Goal: Task Accomplishment & Management: Use online tool/utility

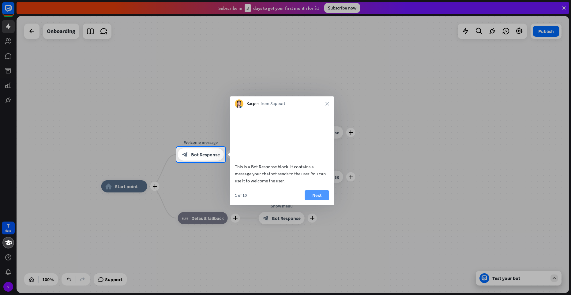
click at [317, 200] on button "Next" at bounding box center [317, 196] width 25 height 10
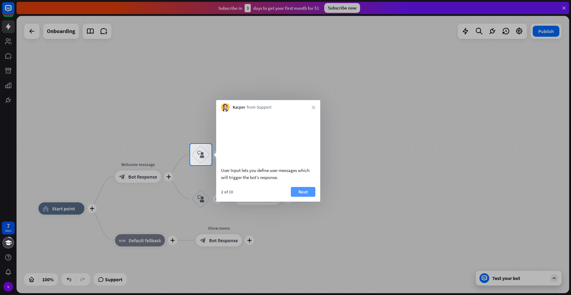
click at [308, 197] on button "Next" at bounding box center [303, 192] width 25 height 10
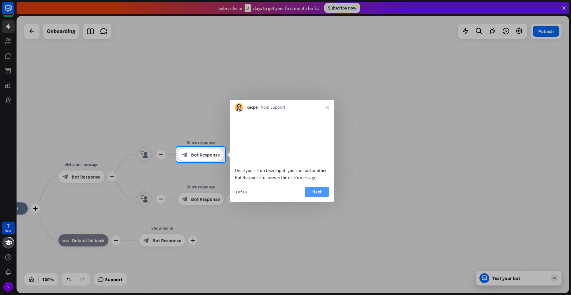
click at [311, 197] on button "Next" at bounding box center [317, 192] width 25 height 10
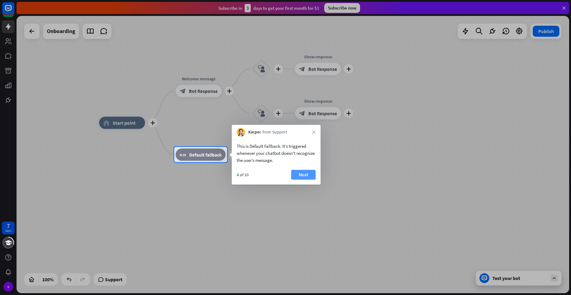
click at [294, 178] on button "Next" at bounding box center [303, 175] width 25 height 10
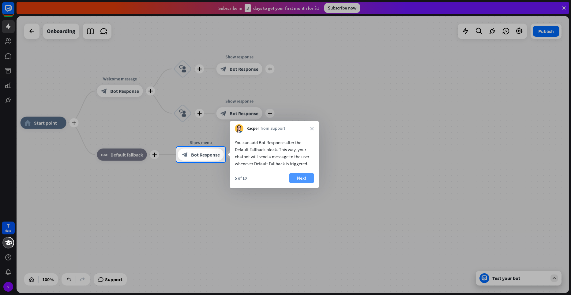
click at [294, 175] on button "Next" at bounding box center [302, 178] width 25 height 10
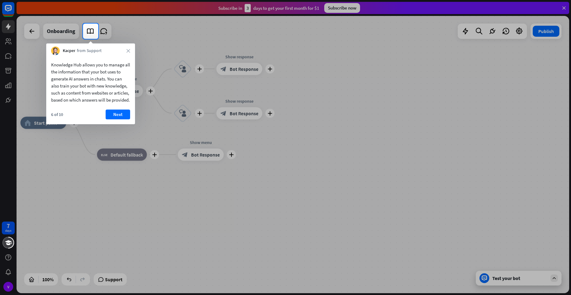
click at [119, 116] on div "Knowledge Hub allows you to manage all the information that your bot uses to ge…" at bounding box center [90, 89] width 89 height 69
click at [118, 117] on button "Next" at bounding box center [118, 115] width 25 height 10
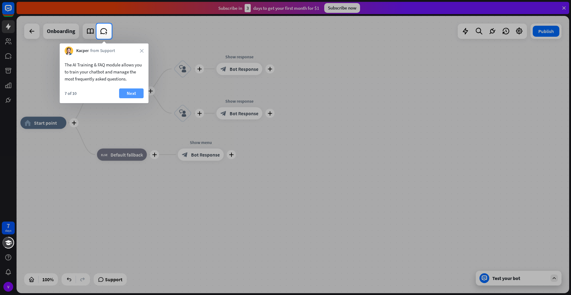
click at [128, 95] on button "Next" at bounding box center [131, 94] width 25 height 10
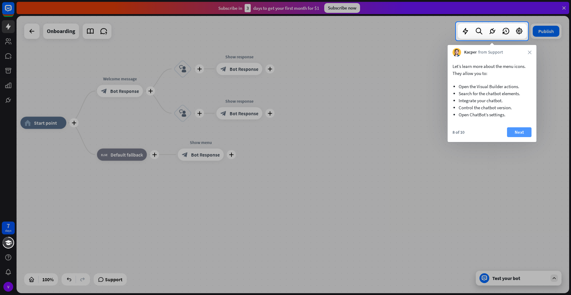
click at [514, 132] on button "Next" at bounding box center [519, 132] width 25 height 10
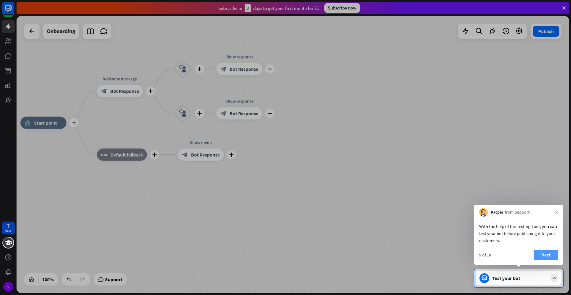
click at [539, 251] on button "Next" at bounding box center [546, 255] width 25 height 10
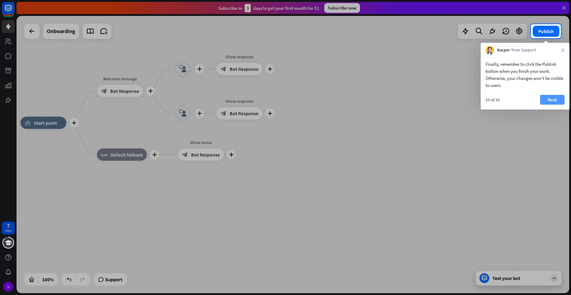
click at [551, 97] on button "Next" at bounding box center [552, 100] width 25 height 10
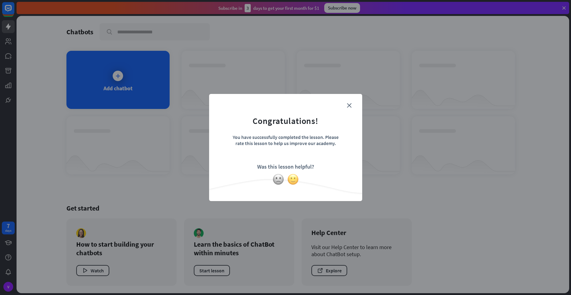
click at [292, 181] on img at bounding box center [293, 180] width 12 height 12
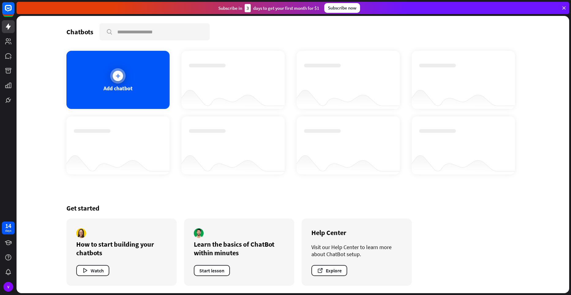
click at [115, 89] on div "Add chatbot" at bounding box center [118, 88] width 29 height 7
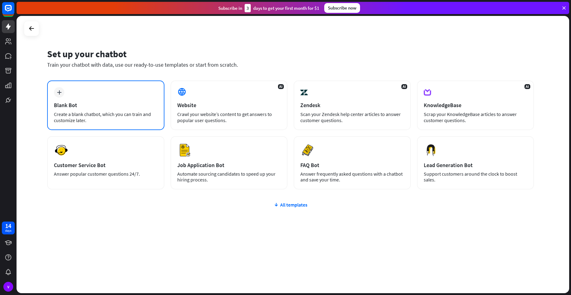
click at [128, 106] on div "Blank Bot" at bounding box center [106, 105] width 104 height 7
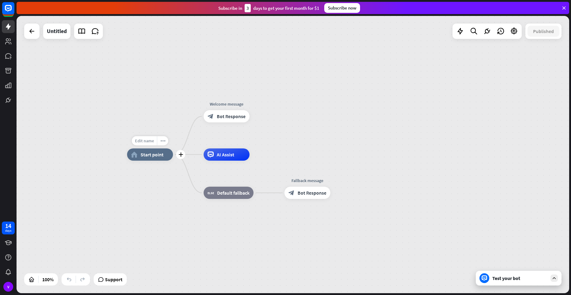
click at [149, 144] on div "Edit name" at bounding box center [144, 140] width 25 height 9
click at [150, 144] on input "text" at bounding box center [150, 141] width 43 height 9
click at [159, 161] on div "home_2 Start point" at bounding box center [150, 155] width 46 height 12
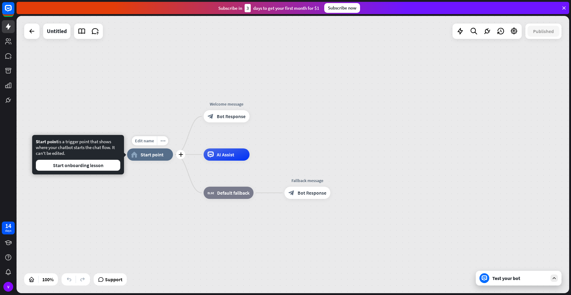
click at [139, 159] on div "home_2 Start point" at bounding box center [150, 155] width 46 height 12
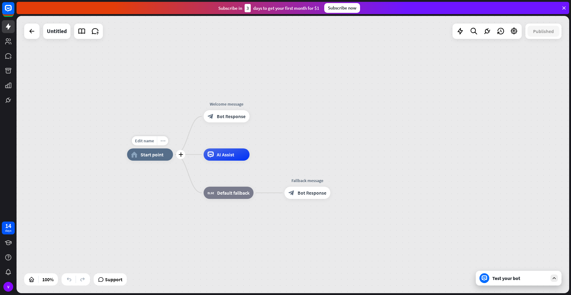
click at [162, 142] on icon "more_horiz" at bounding box center [163, 141] width 5 height 5
click at [153, 154] on span "Start point" at bounding box center [152, 155] width 23 height 6
click at [146, 142] on span "Edit name" at bounding box center [144, 141] width 19 height 6
click at [141, 154] on span "Start point" at bounding box center [152, 155] width 23 height 6
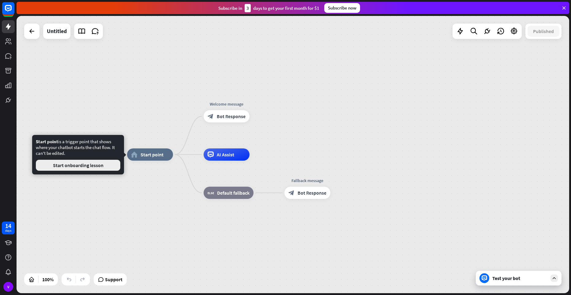
click at [108, 167] on button "Start onboarding lesson" at bounding box center [78, 165] width 85 height 11
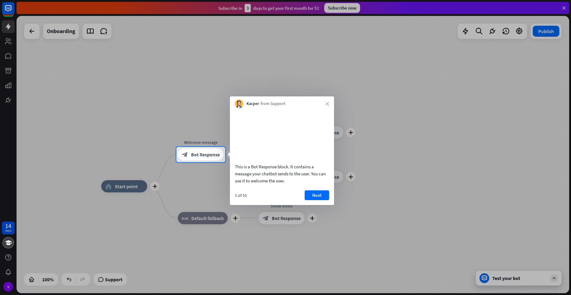
click at [123, 183] on div at bounding box center [285, 228] width 571 height 133
click at [321, 200] on button "Next" at bounding box center [317, 196] width 25 height 10
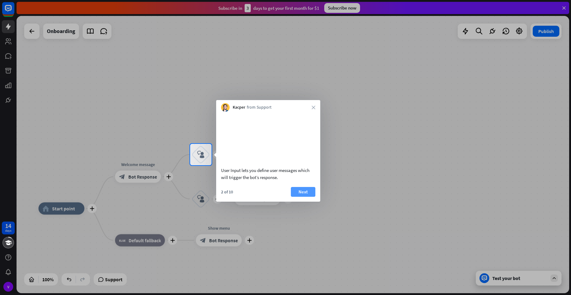
click at [302, 197] on button "Next" at bounding box center [303, 192] width 25 height 10
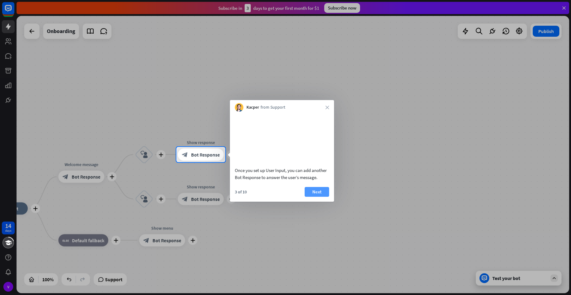
click at [318, 197] on button "Next" at bounding box center [317, 192] width 25 height 10
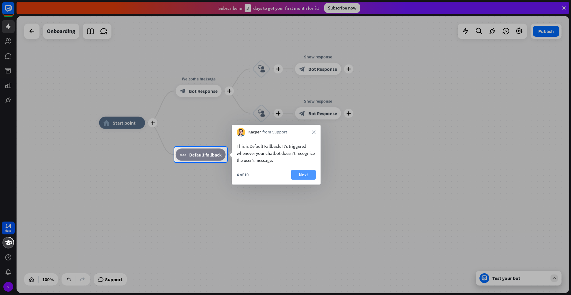
click at [298, 176] on button "Next" at bounding box center [303, 175] width 25 height 10
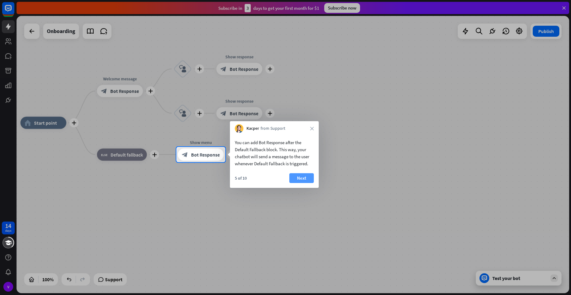
click at [302, 175] on button "Next" at bounding box center [302, 178] width 25 height 10
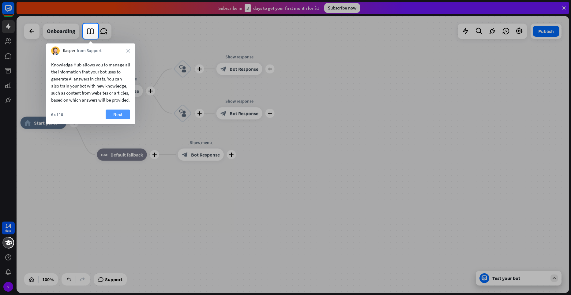
click at [119, 119] on button "Next" at bounding box center [118, 115] width 25 height 10
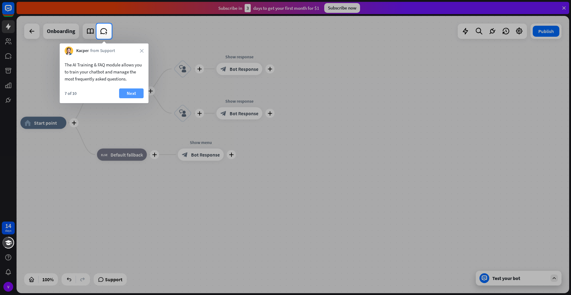
click at [139, 91] on button "Next" at bounding box center [131, 94] width 25 height 10
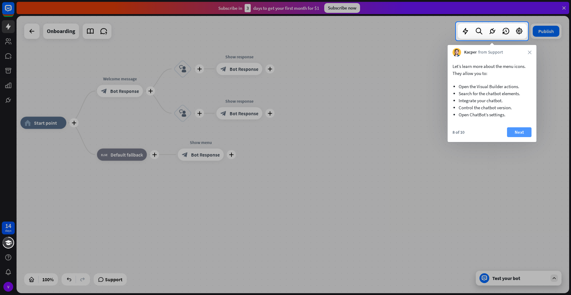
click at [519, 130] on button "Next" at bounding box center [519, 132] width 25 height 10
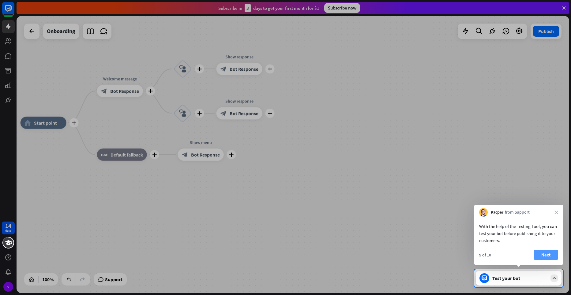
click at [539, 253] on button "Next" at bounding box center [546, 255] width 25 height 10
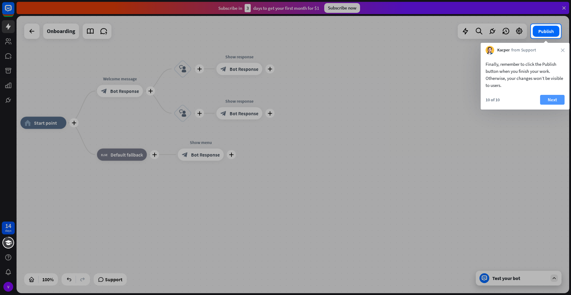
click at [544, 101] on button "Next" at bounding box center [552, 100] width 25 height 10
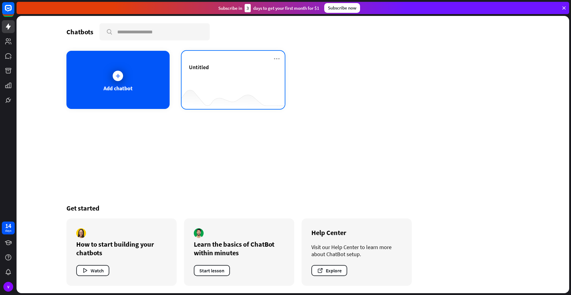
click at [220, 90] on div at bounding box center [233, 97] width 103 height 24
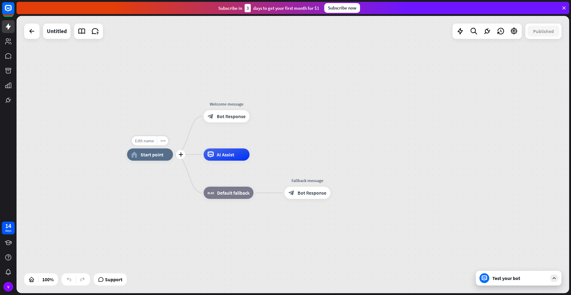
click at [145, 144] on div "Edit name" at bounding box center [144, 140] width 25 height 9
click at [181, 159] on div "plus" at bounding box center [180, 154] width 9 height 9
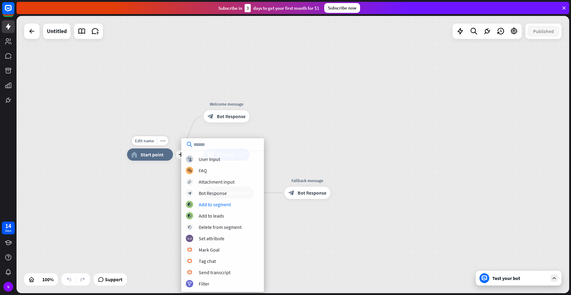
drag, startPoint x: 165, startPoint y: 141, endPoint x: 171, endPoint y: 134, distance: 8.8
click at [169, 135] on div "Edit name more_horiz plus home_2 Start point Welcome message block_bot_response…" at bounding box center [293, 155] width 553 height 278
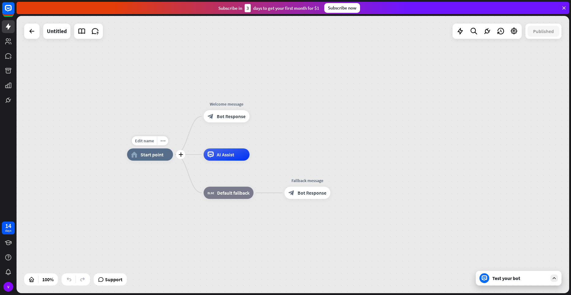
click at [146, 149] on div "Edit name more_horiz plus home_2 Start point" at bounding box center [150, 155] width 46 height 12
click at [146, 142] on span "Edit name" at bounding box center [144, 141] width 19 height 6
type input "*****"
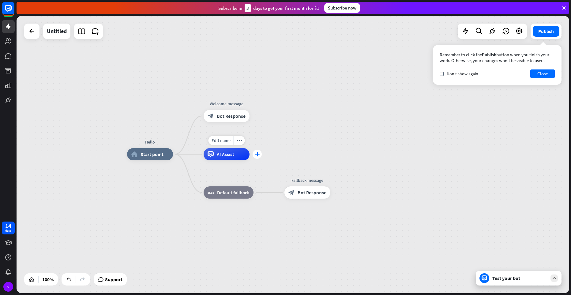
click at [256, 152] on div "plus" at bounding box center [257, 154] width 9 height 9
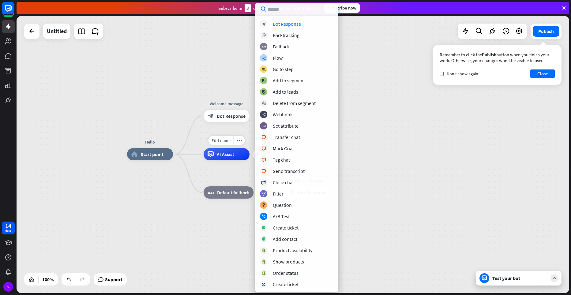
click at [234, 151] on div "AI Assist" at bounding box center [227, 154] width 46 height 12
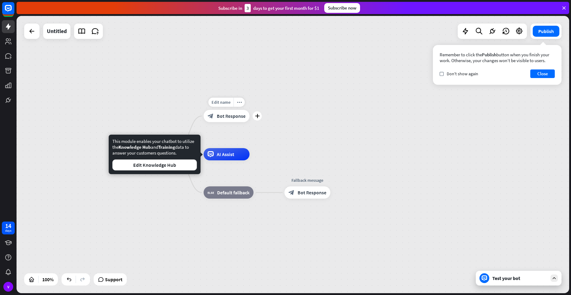
click at [218, 120] on div "block_bot_response Bot Response" at bounding box center [227, 116] width 46 height 12
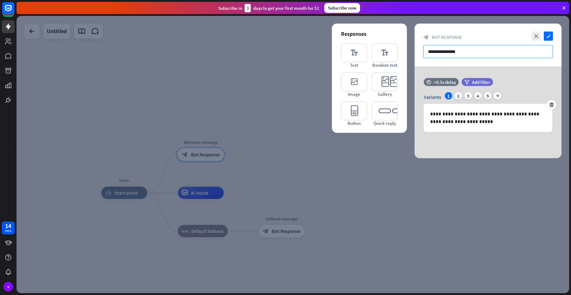
click at [472, 51] on input "**********" at bounding box center [488, 51] width 130 height 13
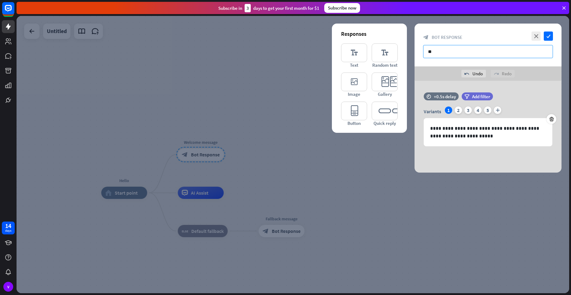
type input "*"
type input "**********"
click at [550, 39] on icon "check" at bounding box center [548, 36] width 9 height 9
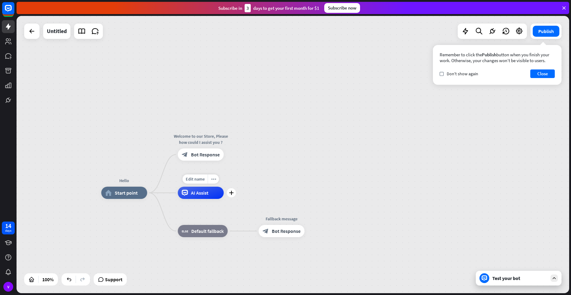
click at [197, 195] on span "AI Assist" at bounding box center [199, 193] width 17 height 6
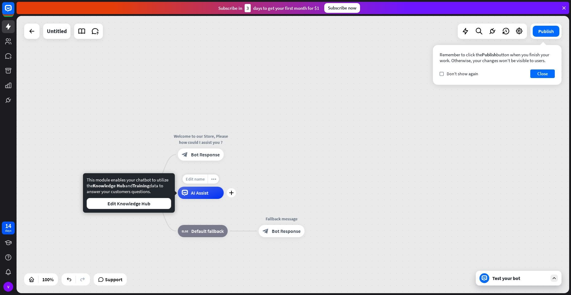
click at [199, 182] on div "Edit name" at bounding box center [195, 179] width 25 height 9
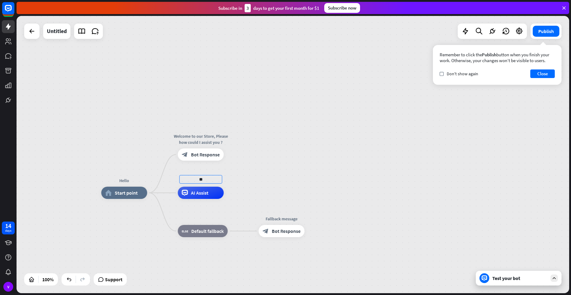
type input "*"
type input "********"
click at [558, 281] on div "Test your bot" at bounding box center [519, 278] width 86 height 15
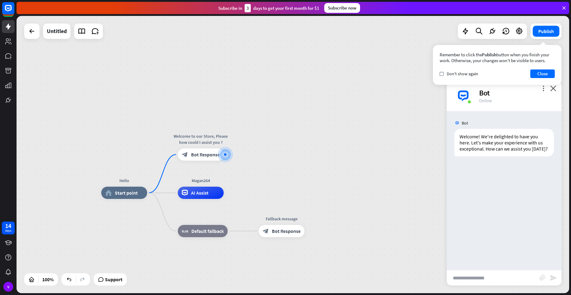
click at [506, 279] on input "text" at bounding box center [493, 278] width 93 height 15
type input "**********"
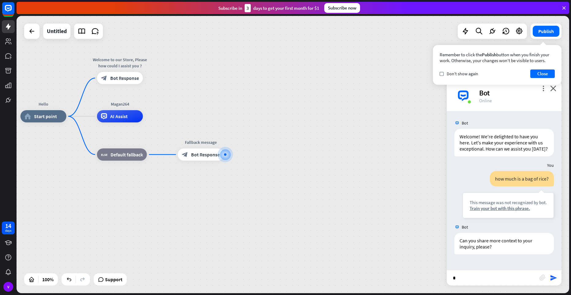
type input "**"
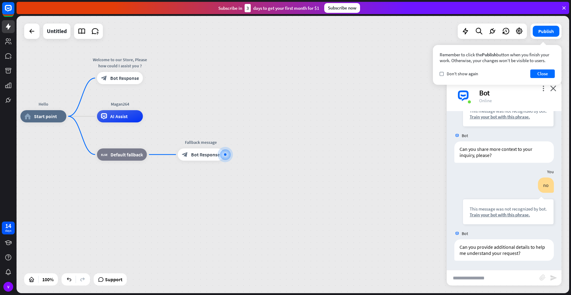
scroll to position [98, 0]
type input "**"
type input "**********"
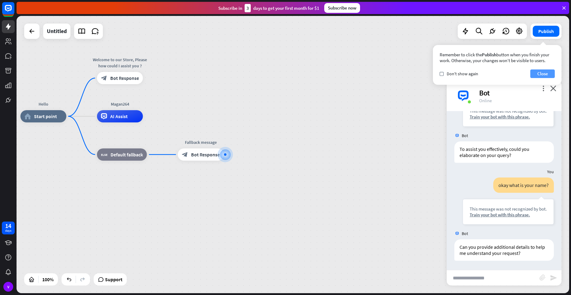
drag, startPoint x: 543, startPoint y: 74, endPoint x: 541, endPoint y: 78, distance: 3.6
click at [541, 78] on button "Close" at bounding box center [543, 74] width 25 height 9
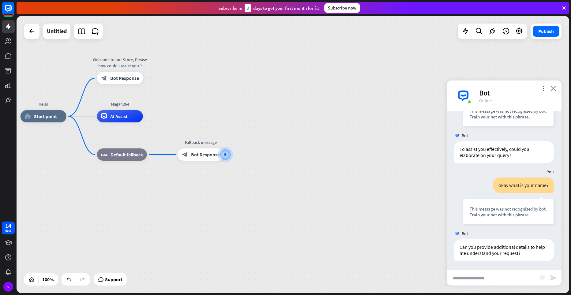
click at [555, 91] on icon "close" at bounding box center [554, 88] width 6 height 6
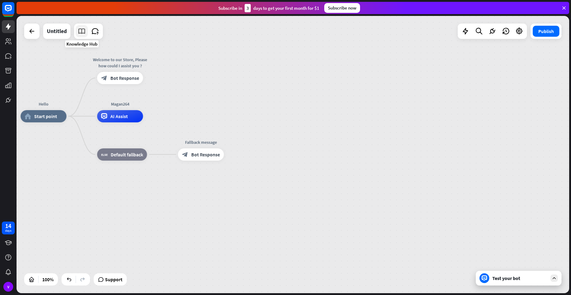
click at [85, 36] on link at bounding box center [82, 31] width 12 height 12
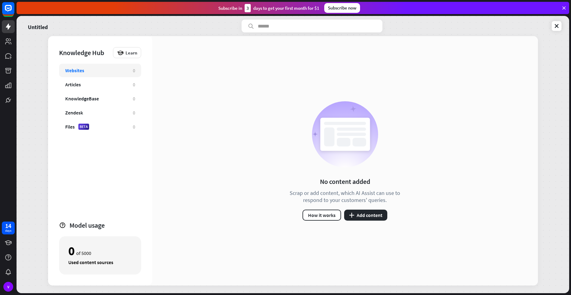
click at [101, 74] on div "Websites 0" at bounding box center [100, 70] width 82 height 13
click at [110, 91] on div "Articles 0" at bounding box center [100, 84] width 82 height 13
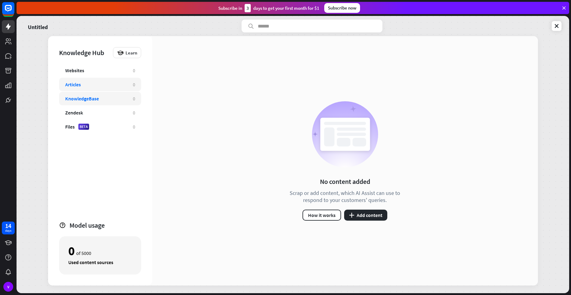
click at [112, 98] on div "KnowledgeBase" at bounding box center [96, 99] width 62 height 6
click at [112, 112] on div "Zendesk" at bounding box center [96, 113] width 62 height 6
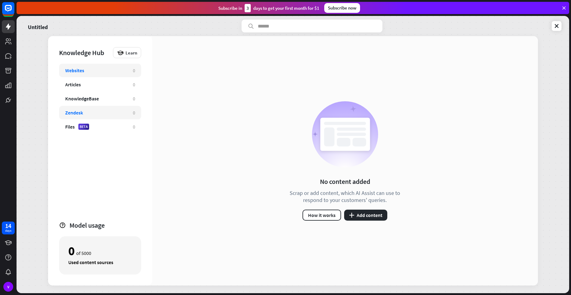
click at [124, 76] on div "Websites 0" at bounding box center [100, 70] width 82 height 13
click at [131, 56] on div "Learn" at bounding box center [127, 52] width 28 height 11
click at [134, 71] on div "Get started with Knowledge Hub" at bounding box center [153, 70] width 70 height 12
click at [134, 71] on div "close" at bounding box center [285, 147] width 571 height 295
click at [99, 72] on div "Websites" at bounding box center [96, 70] width 62 height 6
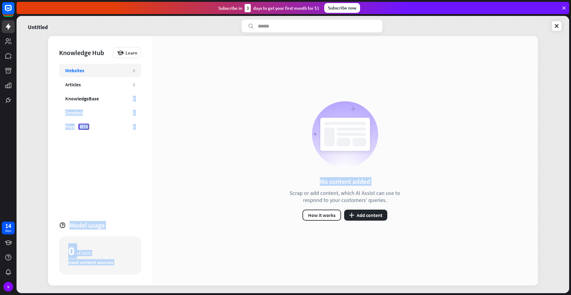
click at [189, 161] on div "Knowledge Hub Learn Websites 0 Articles 0 KnowledgeBase 0 Zendesk 0 Files BETA …" at bounding box center [293, 161] width 490 height 250
click at [338, 218] on button "How it works" at bounding box center [322, 215] width 39 height 11
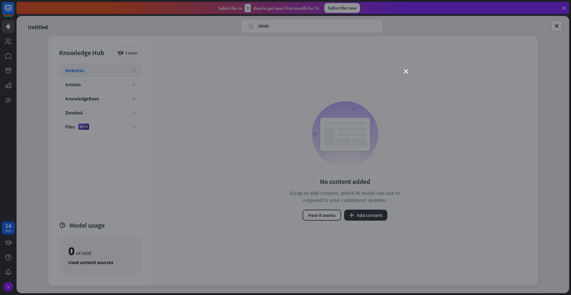
click at [401, 71] on div "close" at bounding box center [285, 147] width 571 height 295
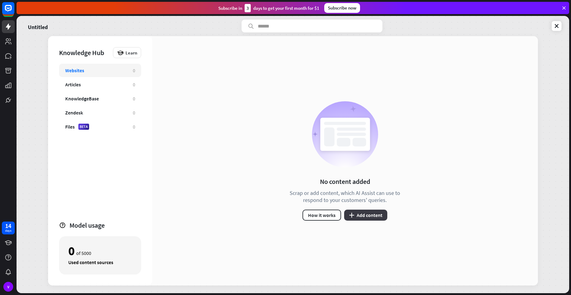
click at [378, 211] on button "plus Add content" at bounding box center [365, 215] width 43 height 11
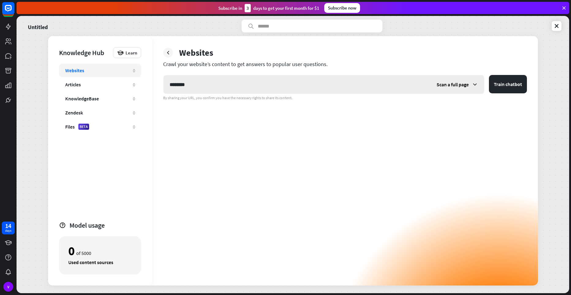
click at [478, 85] on div "Scan a full page" at bounding box center [458, 84] width 54 height 18
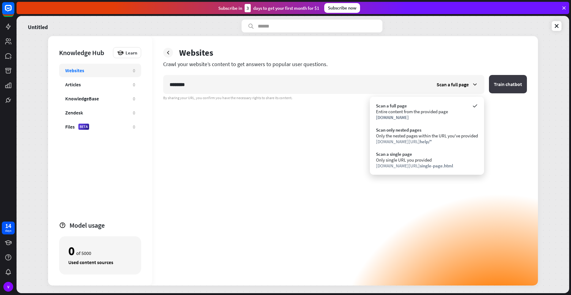
click at [503, 89] on button "Train chatbot" at bounding box center [508, 84] width 38 height 18
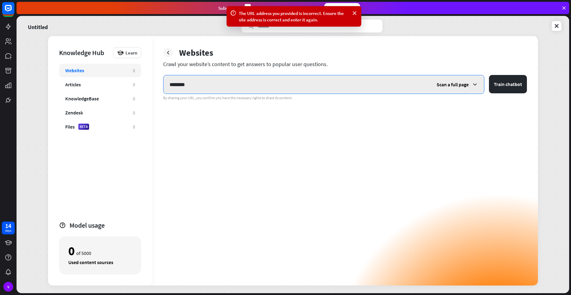
click at [328, 87] on input "********" at bounding box center [297, 84] width 267 height 18
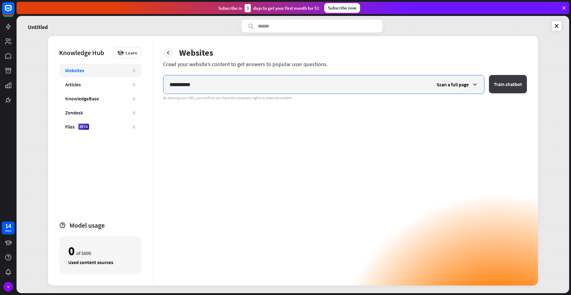
type input "**********"
click at [503, 79] on button "Train chatbot" at bounding box center [508, 84] width 38 height 18
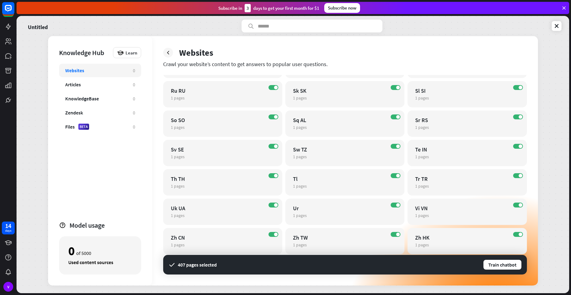
scroll to position [585, 0]
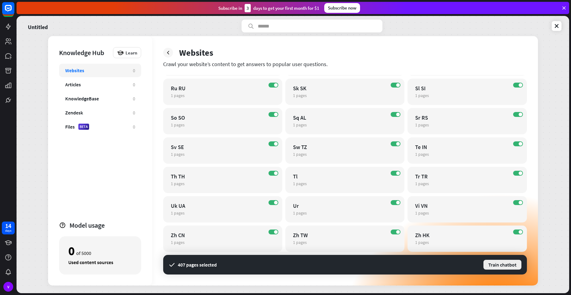
click at [499, 265] on button "Train chatbot" at bounding box center [502, 265] width 39 height 11
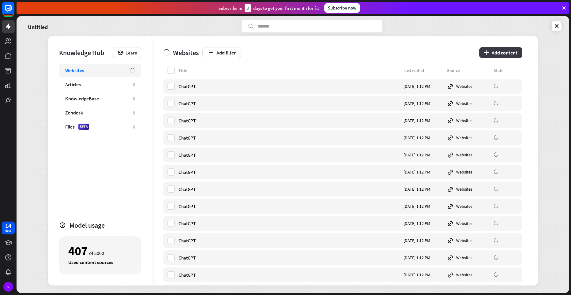
click at [486, 55] on icon "plus" at bounding box center [486, 52] width 5 height 5
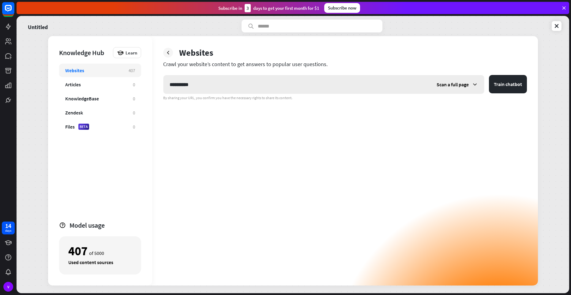
type input "**********"
click at [461, 90] on div "Scan a full page" at bounding box center [458, 84] width 54 height 18
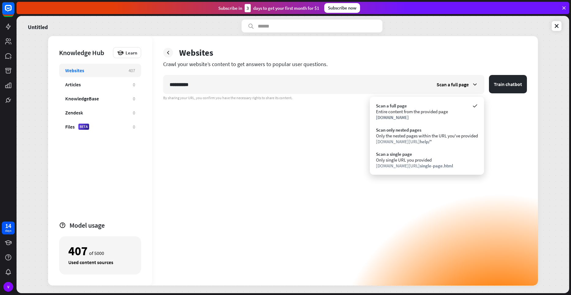
click at [507, 94] on div "**********" at bounding box center [345, 87] width 364 height 25
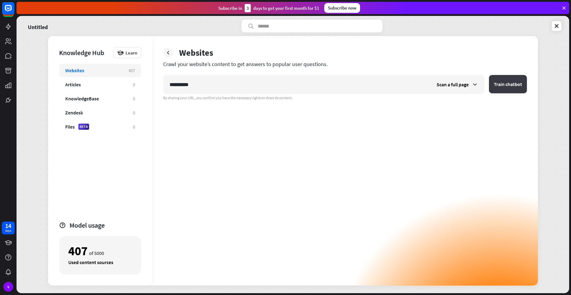
click at [508, 80] on button "Train chatbot" at bounding box center [508, 84] width 38 height 18
click at [315, 87] on input "**********" at bounding box center [297, 84] width 267 height 18
type input "*"
click at [169, 51] on icon at bounding box center [168, 53] width 6 height 6
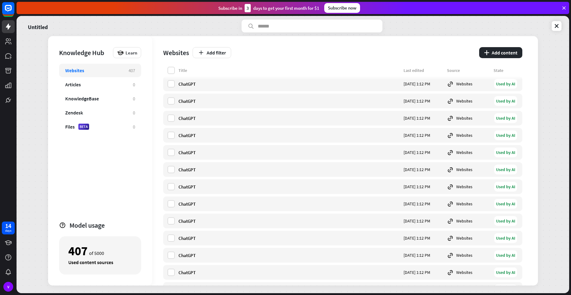
scroll to position [735, 0]
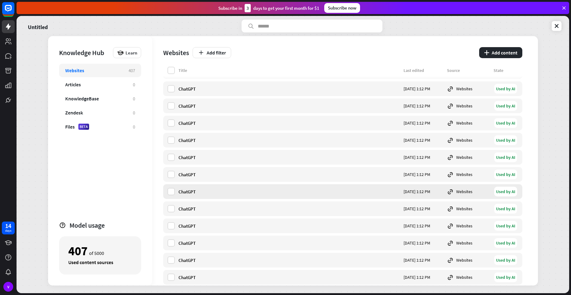
click at [513, 193] on div "Used by AI" at bounding box center [506, 192] width 23 height 10
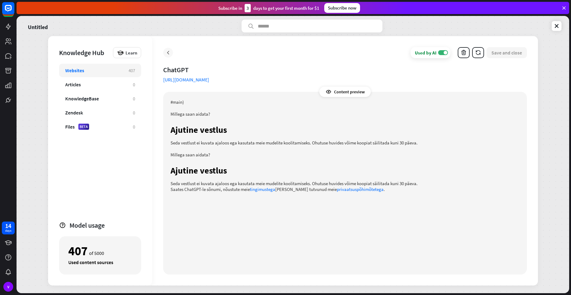
click at [168, 56] on div at bounding box center [168, 53] width 10 height 10
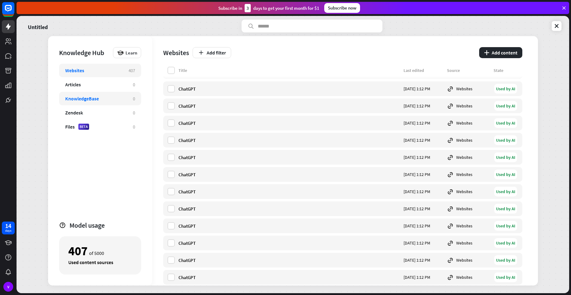
click at [99, 97] on div "KnowledgeBase" at bounding box center [96, 99] width 62 height 6
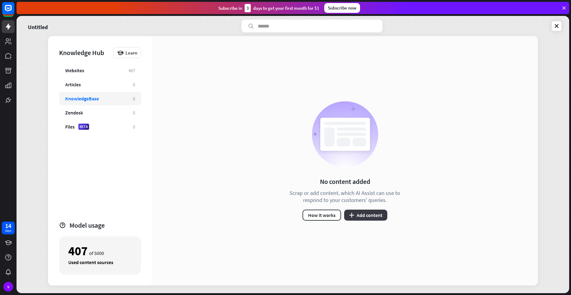
click at [357, 212] on button "plus Add content" at bounding box center [365, 215] width 43 height 11
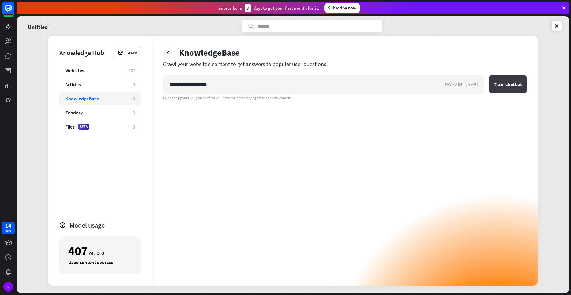
click at [512, 91] on button "Train chatbot" at bounding box center [508, 84] width 38 height 18
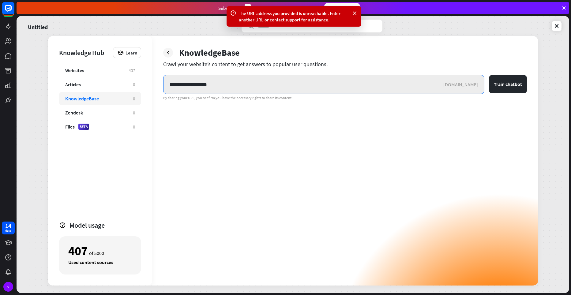
click at [219, 87] on input "**********" at bounding box center [303, 84] width 279 height 18
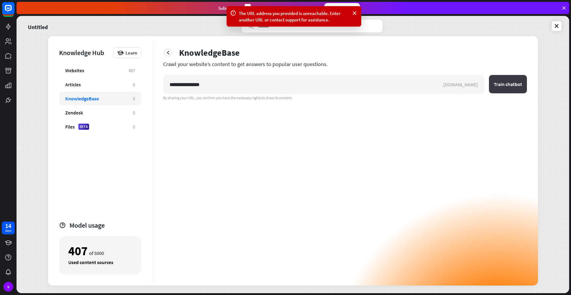
drag, startPoint x: 518, startPoint y: 82, endPoint x: 516, endPoint y: 85, distance: 3.7
click at [516, 85] on button "Train chatbot" at bounding box center [508, 84] width 38 height 18
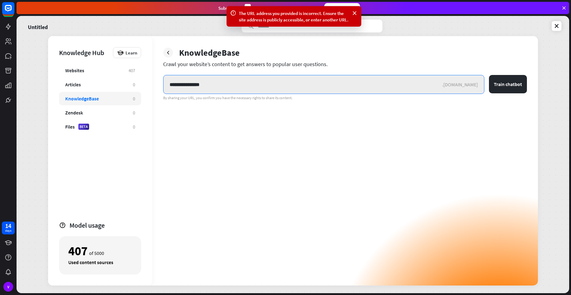
click at [226, 84] on input "**********" at bounding box center [303, 84] width 279 height 18
type input "*"
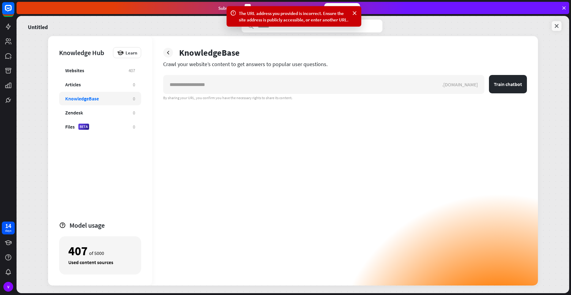
click at [553, 25] on link at bounding box center [557, 26] width 10 height 10
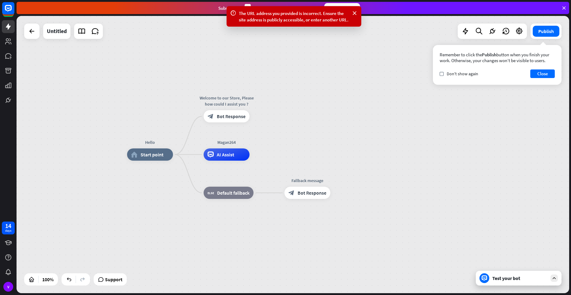
click at [552, 278] on icon at bounding box center [555, 279] width 6 height 6
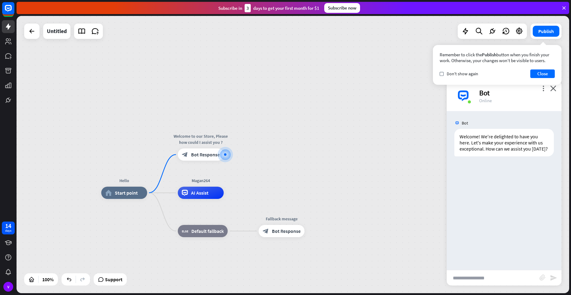
click at [512, 284] on input "text" at bounding box center [493, 278] width 93 height 15
type input "**********"
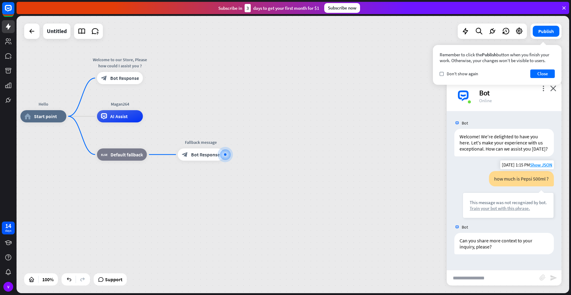
click at [502, 209] on div "Train your bot with this phrase." at bounding box center [508, 209] width 77 height 6
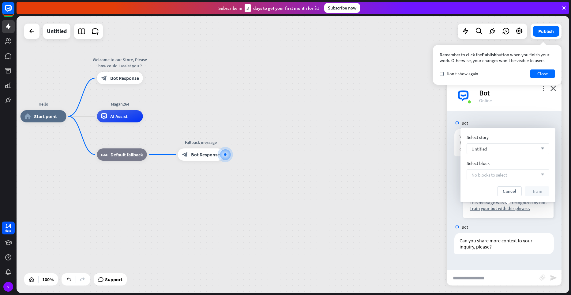
click at [488, 150] on div "Untitled arrow_down" at bounding box center [508, 148] width 83 height 11
click at [488, 150] on input "search" at bounding box center [504, 149] width 64 height 10
click at [487, 177] on span "No blocks to select" at bounding box center [490, 175] width 36 height 6
click at [512, 176] on div "No blocks to select arrow_down" at bounding box center [508, 174] width 83 height 11
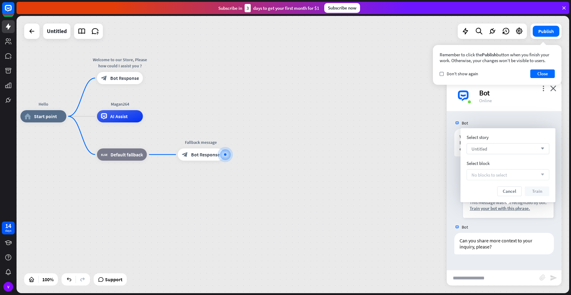
click at [499, 151] on div "Untitled arrow_down" at bounding box center [508, 148] width 83 height 11
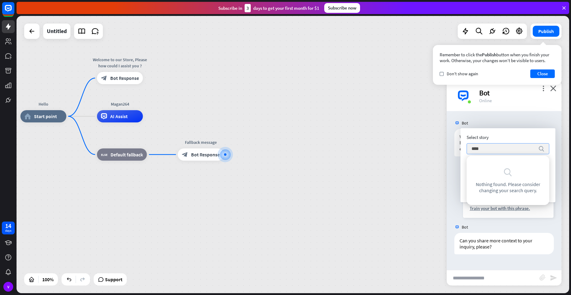
type input "*****"
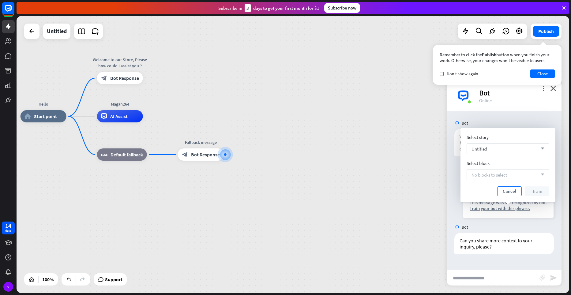
click at [513, 191] on button "Cancel" at bounding box center [510, 192] width 25 height 10
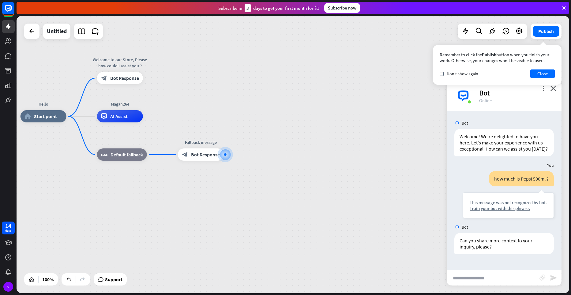
click at [514, 278] on input "text" at bounding box center [493, 278] width 93 height 15
click at [554, 90] on icon "close" at bounding box center [554, 88] width 6 height 6
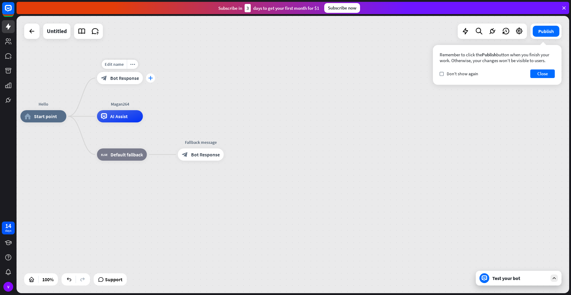
click at [147, 81] on div "plus" at bounding box center [150, 78] width 9 height 9
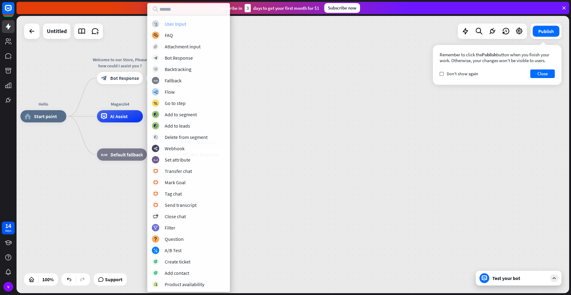
click at [177, 23] on div "User Input" at bounding box center [175, 24] width 21 height 6
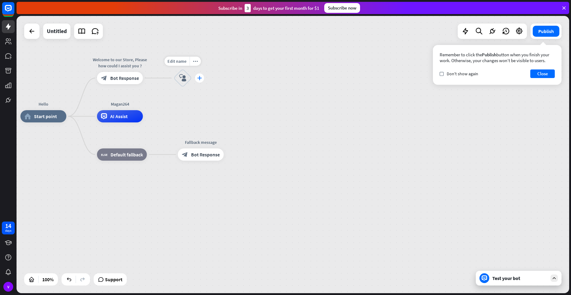
click at [197, 78] on icon "plus" at bounding box center [199, 78] width 5 height 4
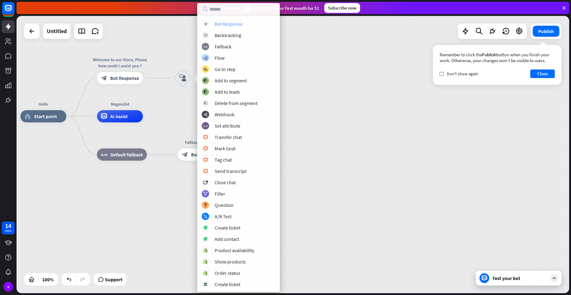
click at [223, 25] on div "Bot Response" at bounding box center [229, 24] width 28 height 6
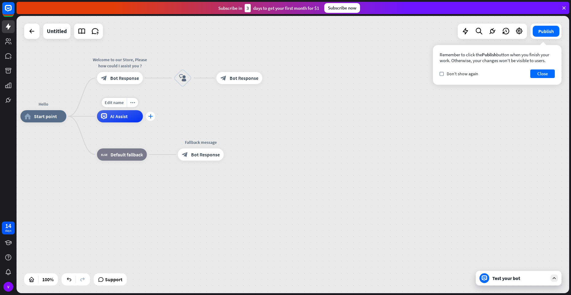
click at [152, 115] on icon "plus" at bounding box center [150, 116] width 5 height 4
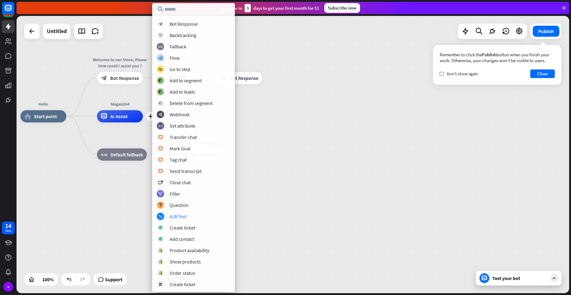
drag, startPoint x: 319, startPoint y: 198, endPoint x: 338, endPoint y: 200, distance: 19.1
click at [320, 198] on div "Hello home_2 Start point Welcome to our Store, Please how could I assist you ? …" at bounding box center [297, 255] width 553 height 278
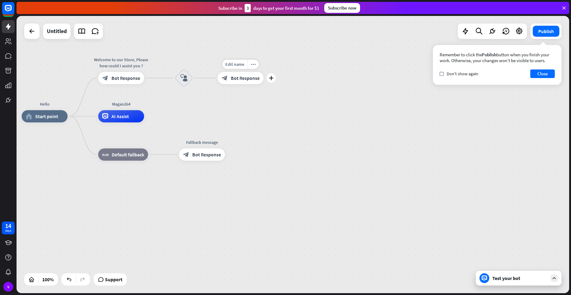
click at [237, 84] on div "Edit name more_horiz plus block_bot_response Bot Response" at bounding box center [241, 78] width 46 height 12
click at [257, 68] on div "more_horiz" at bounding box center [253, 64] width 11 height 9
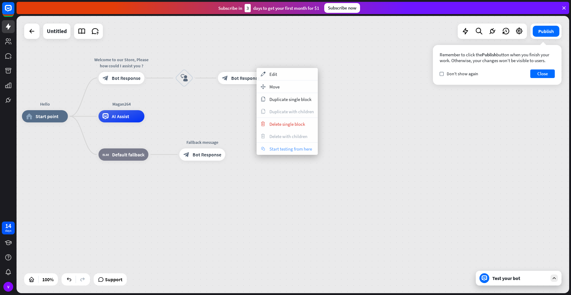
click at [294, 152] on div "chat Start testing from here" at bounding box center [287, 149] width 61 height 12
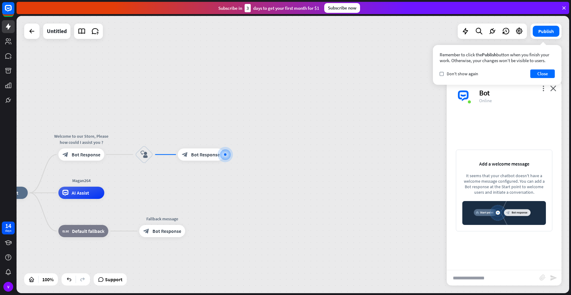
click at [495, 278] on input "text" at bounding box center [493, 278] width 93 height 15
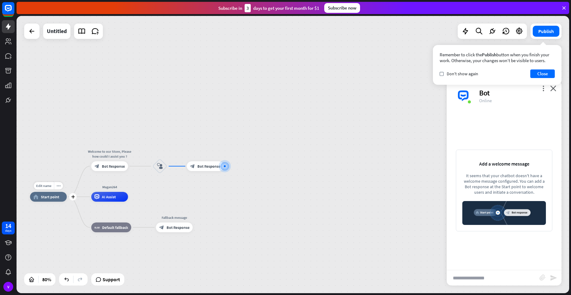
click at [46, 202] on div "Edit name more_horiz plus home_2 Start point" at bounding box center [48, 197] width 37 height 10
click at [59, 188] on div "more_horiz" at bounding box center [58, 185] width 9 height 7
click at [78, 216] on span "Start testing from here" at bounding box center [93, 219] width 43 height 6
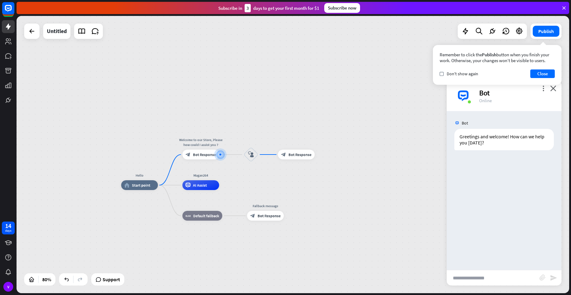
click at [464, 276] on input "text" at bounding box center [493, 278] width 93 height 15
type input "**"
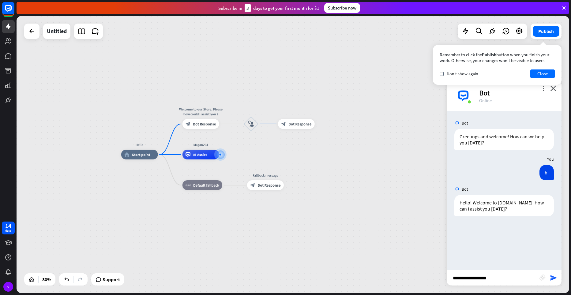
type input "**********"
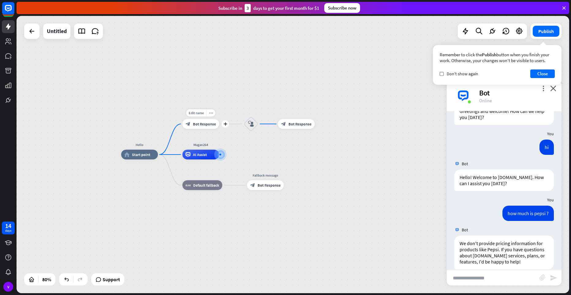
scroll to position [34, 0]
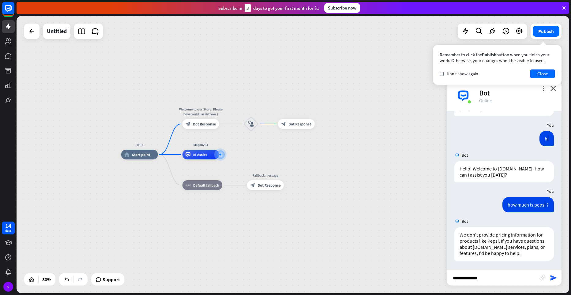
type input "**********"
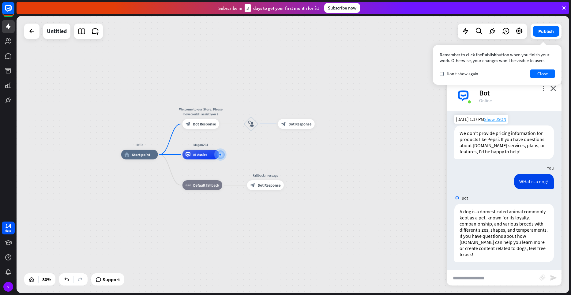
scroll to position [137, 0]
type input "**********"
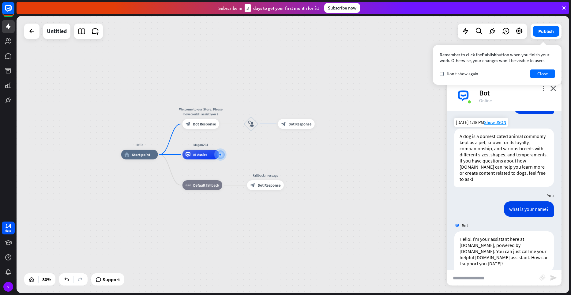
scroll to position [222, 0]
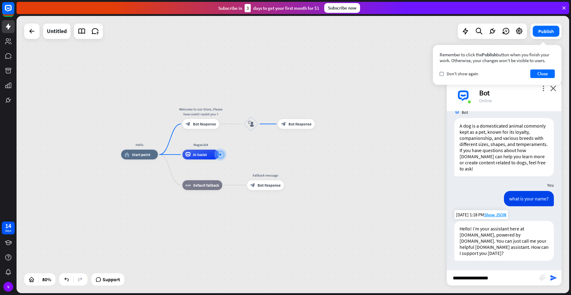
type input "**********"
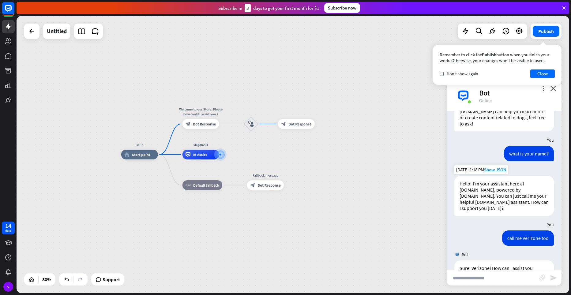
scroll to position [257, 0]
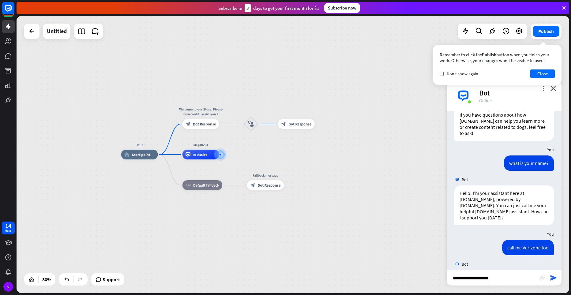
type input "**********"
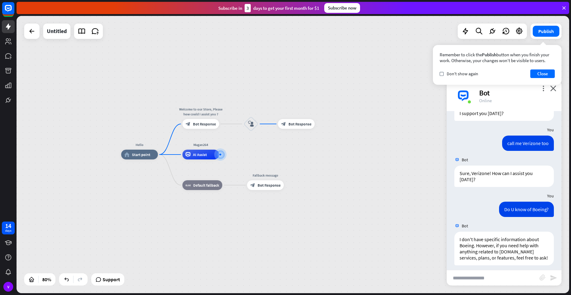
scroll to position [372, 0]
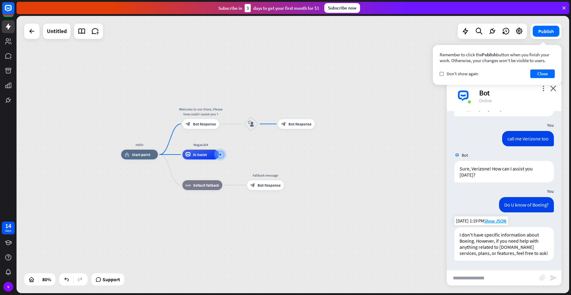
type input "*"
type input "**********"
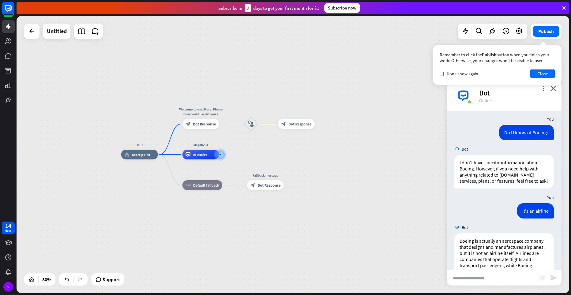
scroll to position [481, 0]
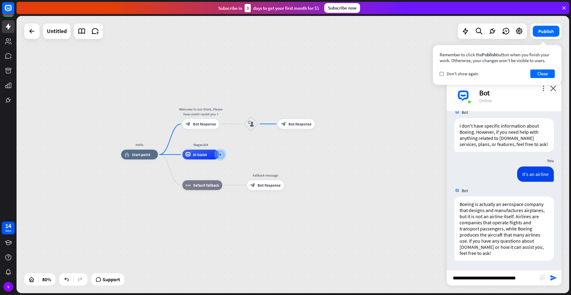
type input "**********"
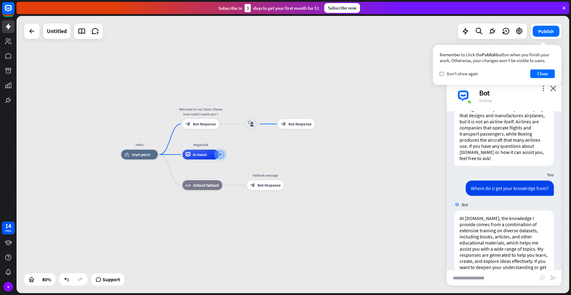
scroll to position [609, 0]
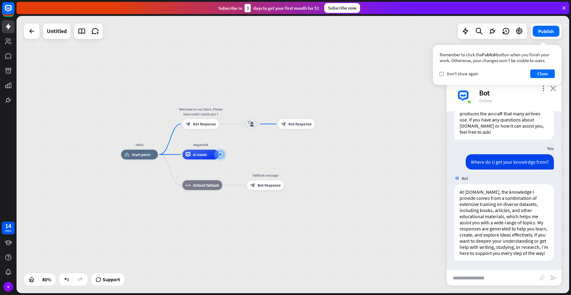
click at [553, 90] on icon "close" at bounding box center [554, 88] width 6 height 6
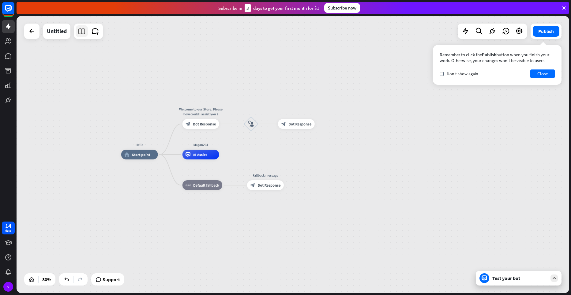
click at [80, 30] on icon at bounding box center [82, 31] width 8 height 8
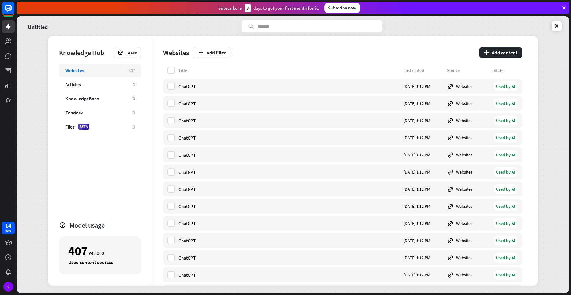
click at [132, 68] on div "407" at bounding box center [132, 71] width 6 height 6
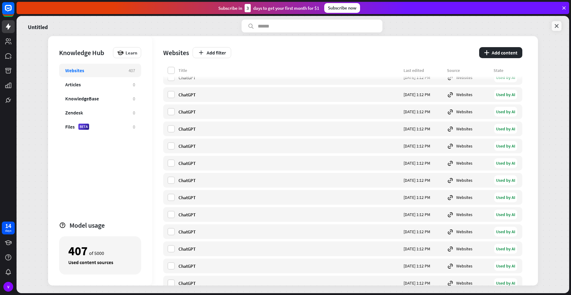
click at [553, 28] on link at bounding box center [557, 26] width 10 height 10
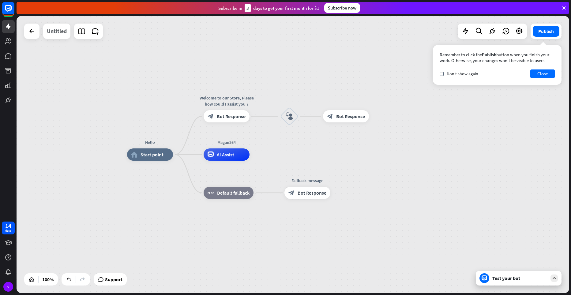
click at [52, 36] on div "Untitled" at bounding box center [57, 31] width 20 height 15
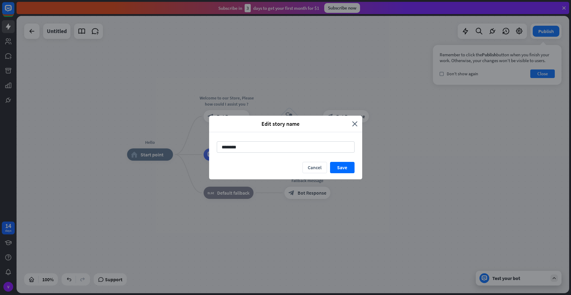
click at [260, 91] on div "Edit story name close ******** Cancel Save" at bounding box center [285, 147] width 571 height 295
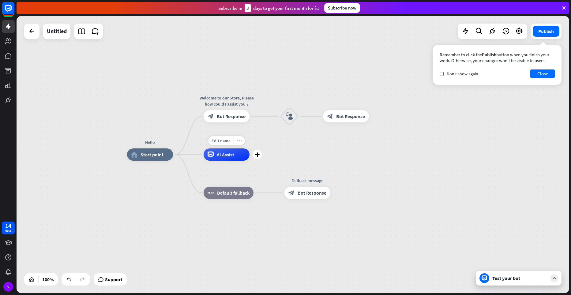
click at [240, 143] on div "more_horiz" at bounding box center [239, 140] width 11 height 9
click at [147, 161] on div "home_2 Start point" at bounding box center [150, 155] width 46 height 12
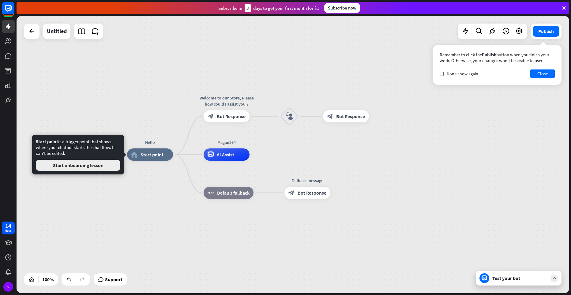
click at [111, 169] on button "Start onboarding lesson" at bounding box center [78, 165] width 85 height 11
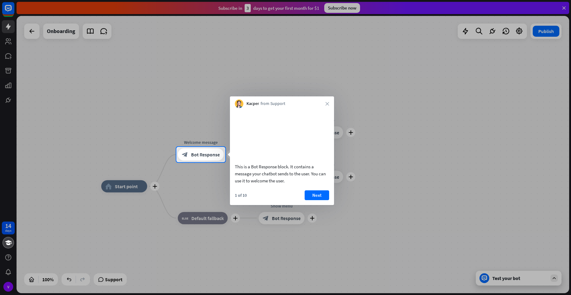
click at [315, 200] on button "Next" at bounding box center [317, 196] width 25 height 10
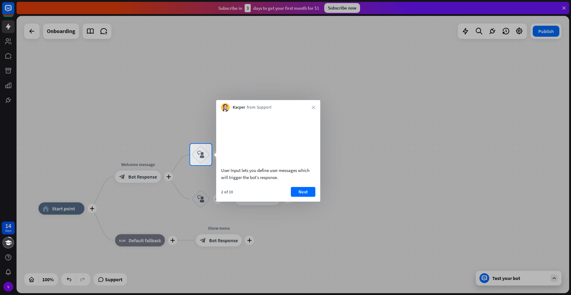
click at [310, 197] on button "Next" at bounding box center [303, 192] width 25 height 10
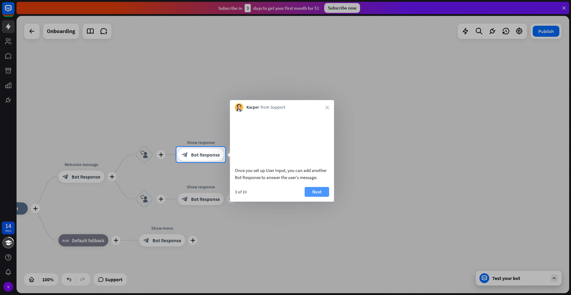
click at [312, 197] on button "Next" at bounding box center [317, 192] width 25 height 10
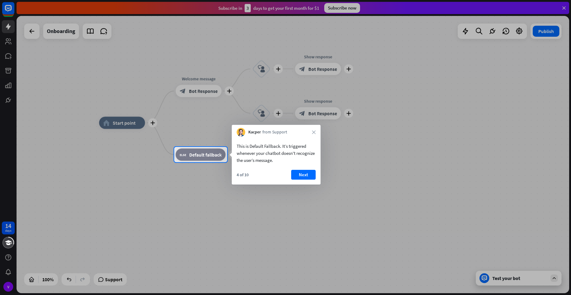
drag, startPoint x: 303, startPoint y: 162, endPoint x: 307, endPoint y: 162, distance: 3.7
click at [307, 162] on div "This is Default Fallback. It’s triggered whenever your chatbot doesn't recogniz…" at bounding box center [276, 153] width 79 height 21
click at [309, 173] on button "Next" at bounding box center [303, 175] width 25 height 10
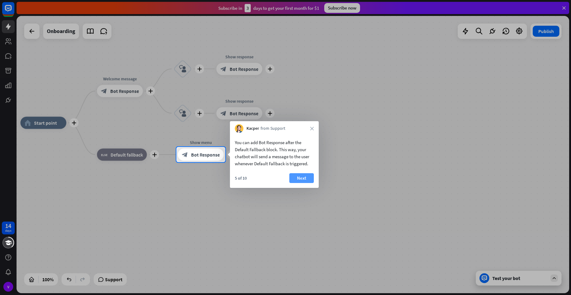
click at [308, 176] on button "Next" at bounding box center [302, 178] width 25 height 10
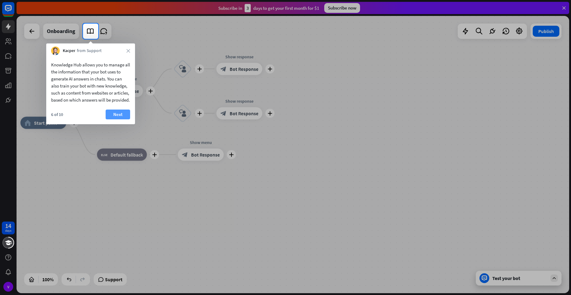
click at [115, 119] on button "Next" at bounding box center [118, 115] width 25 height 10
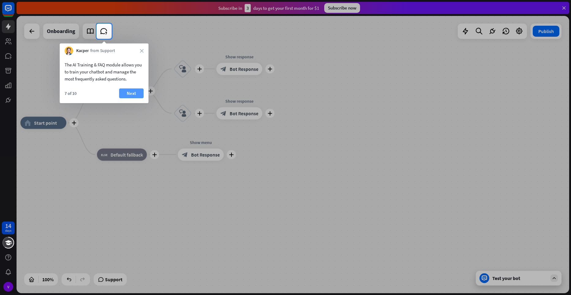
click at [131, 94] on button "Next" at bounding box center [131, 94] width 25 height 10
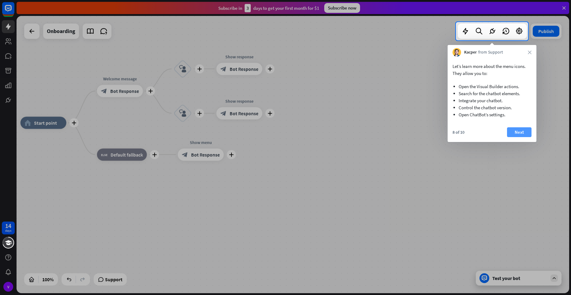
click at [524, 130] on button "Next" at bounding box center [519, 132] width 25 height 10
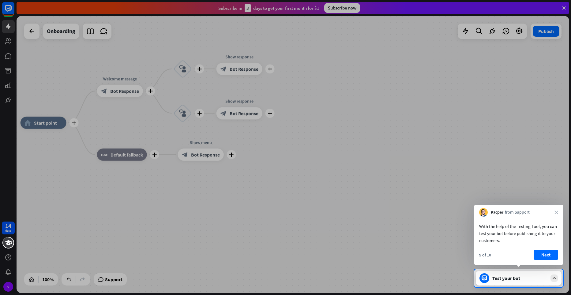
click at [547, 253] on button "Next" at bounding box center [546, 255] width 25 height 10
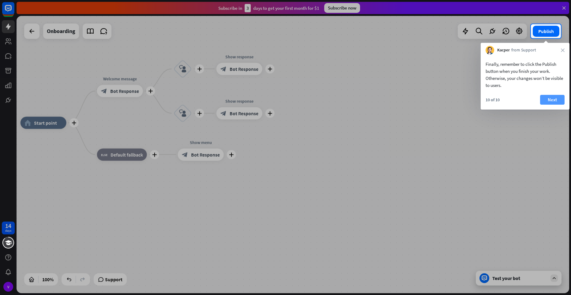
click at [558, 104] on button "Next" at bounding box center [552, 100] width 25 height 10
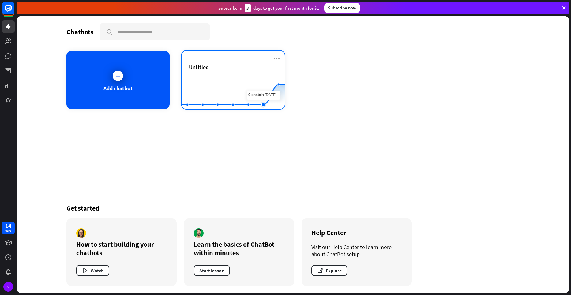
click at [268, 82] on rect at bounding box center [233, 94] width 103 height 38
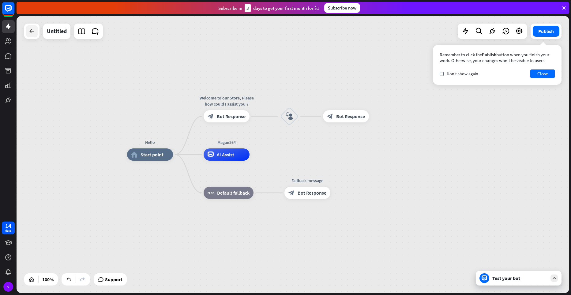
click at [30, 36] on div at bounding box center [32, 31] width 12 height 12
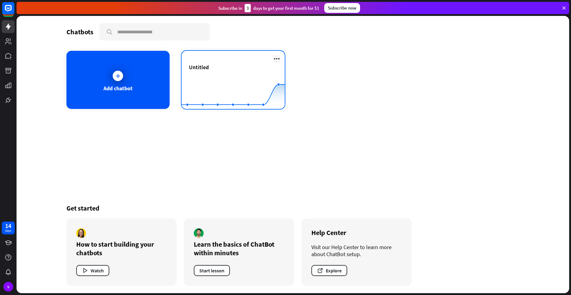
click at [276, 58] on icon at bounding box center [276, 58] width 7 height 7
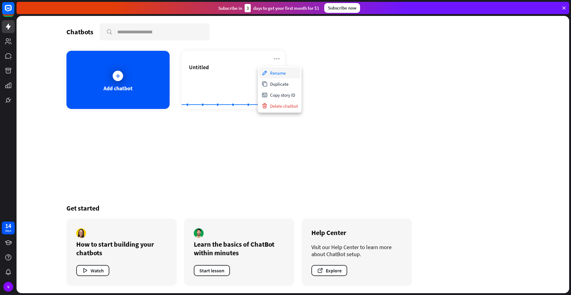
click at [275, 71] on div "Rename" at bounding box center [279, 72] width 41 height 11
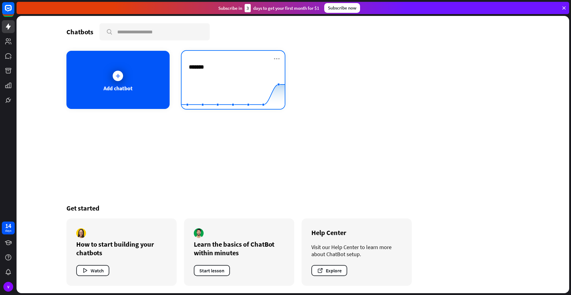
type input "********"
click at [252, 83] on rect at bounding box center [233, 94] width 103 height 38
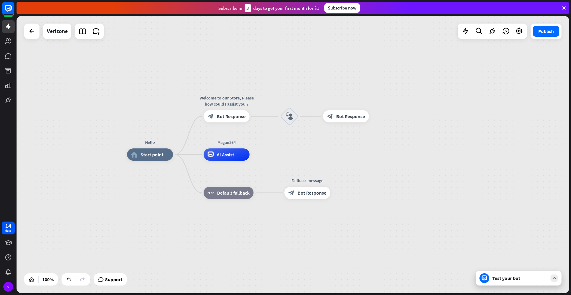
click at [550, 279] on div "Test your bot" at bounding box center [519, 278] width 86 height 15
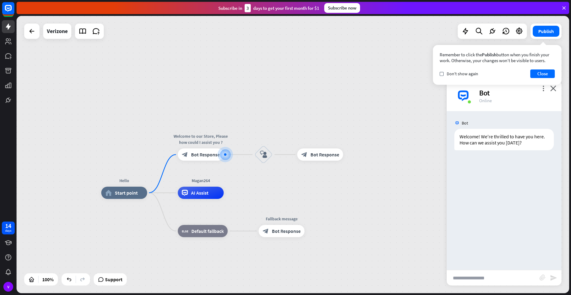
click at [500, 282] on input "text" at bounding box center [493, 278] width 93 height 15
type input "**********"
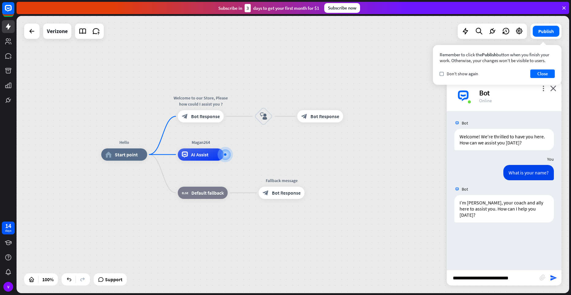
type input "**********"
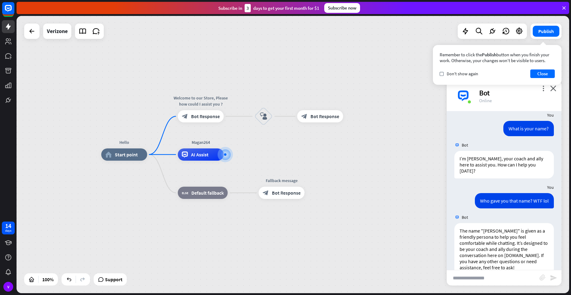
scroll to position [52, 0]
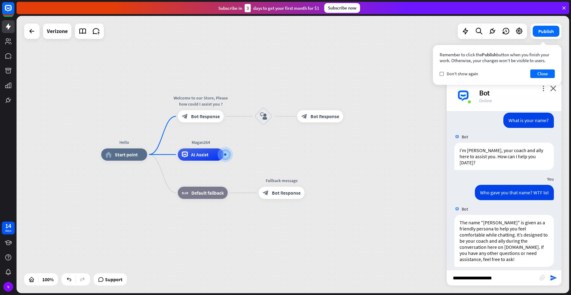
type input "**********"
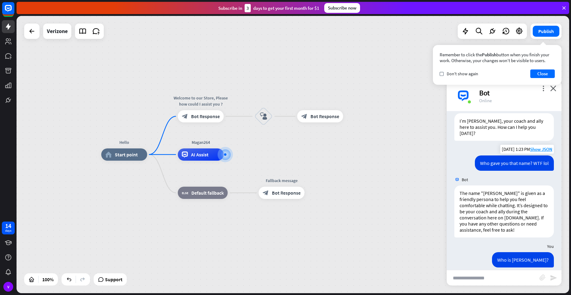
scroll to position [174, 0]
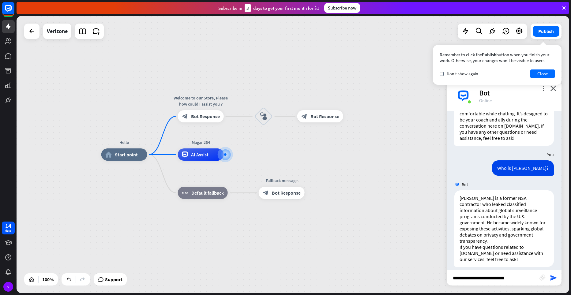
type input "**********"
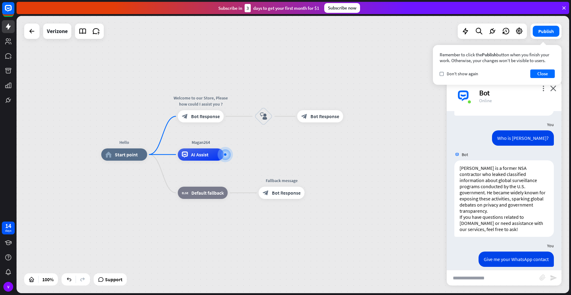
scroll to position [295, 0]
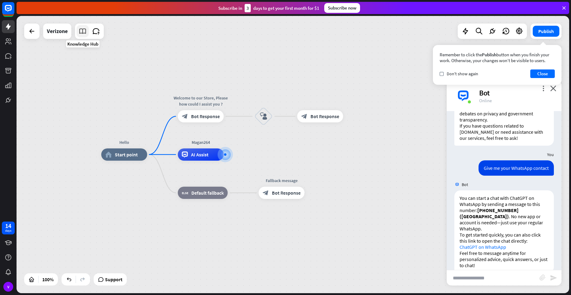
click at [84, 33] on icon at bounding box center [83, 31] width 8 height 8
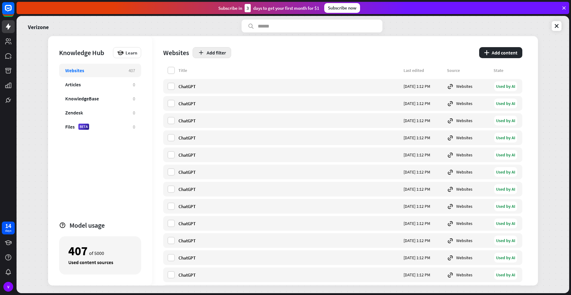
click at [211, 51] on button "Add filter" at bounding box center [212, 52] width 39 height 11
click at [253, 53] on div "Add filter" at bounding box center [334, 52] width 283 height 11
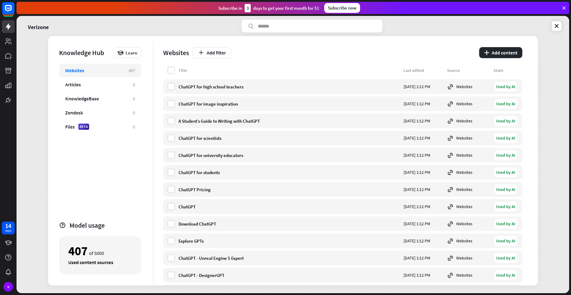
scroll to position [1685, 0]
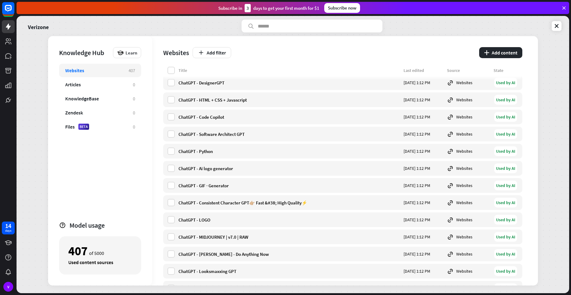
click at [110, 137] on div "Websites 407 Articles 0 KnowledgeBase 0 Zendesk 0 Files BETA 0" at bounding box center [100, 140] width 82 height 152
click at [110, 129] on div "Files BETA" at bounding box center [96, 127] width 62 height 6
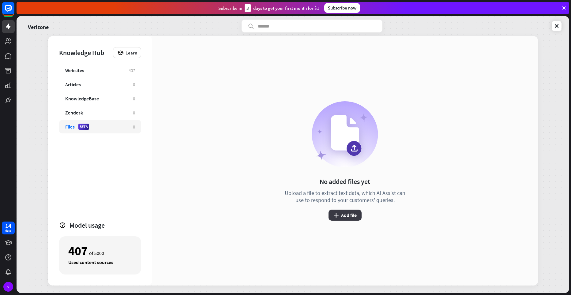
click at [337, 217] on icon "plus" at bounding box center [336, 215] width 5 height 5
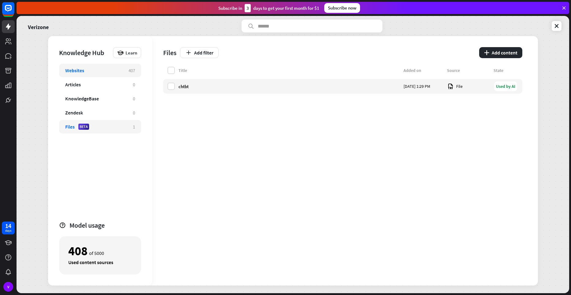
click at [107, 74] on div "Websites 407" at bounding box center [100, 70] width 82 height 13
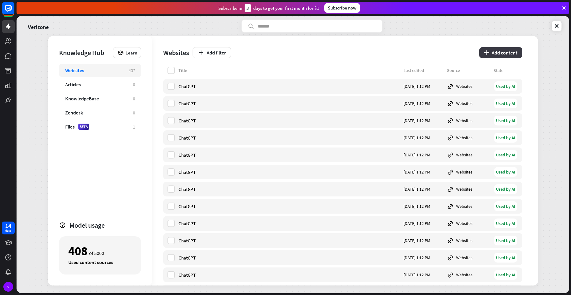
click at [507, 51] on button "plus Add content" at bounding box center [500, 52] width 43 height 11
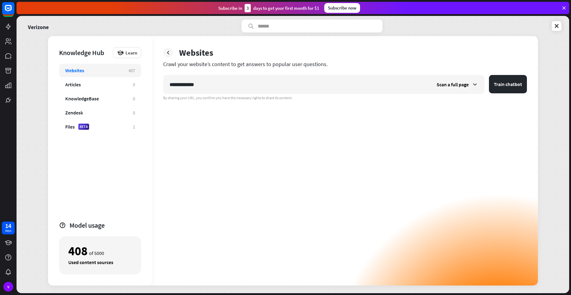
type input "**********"
click at [489, 75] on button "Train chatbot" at bounding box center [508, 84] width 38 height 18
type input "*"
type input "**********"
click at [489, 75] on button "Train chatbot" at bounding box center [508, 84] width 38 height 18
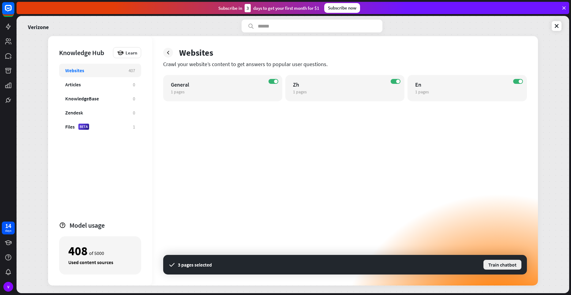
click at [493, 266] on button "Train chatbot" at bounding box center [502, 265] width 39 height 11
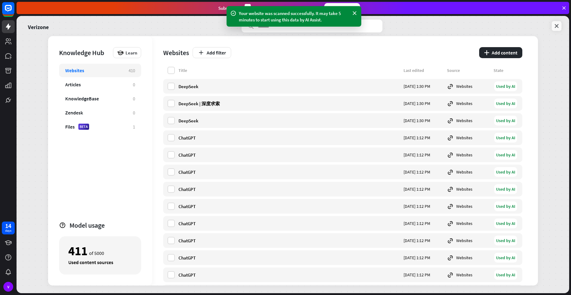
click at [554, 29] on link at bounding box center [557, 26] width 10 height 10
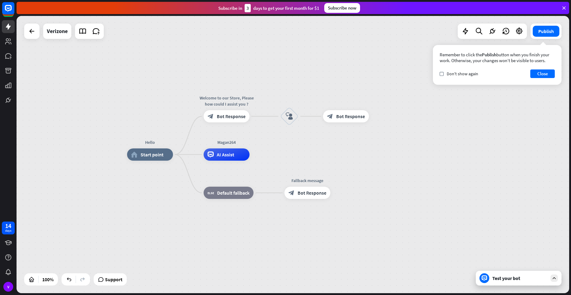
click at [555, 279] on icon at bounding box center [555, 279] width 6 height 6
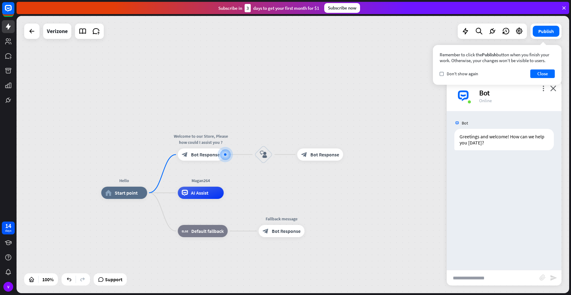
click at [506, 281] on input "text" at bounding box center [493, 278] width 93 height 15
type input "*"
type input "**********"
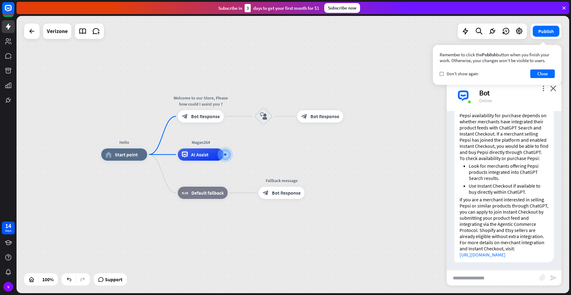
scroll to position [101, 0]
type input "**********"
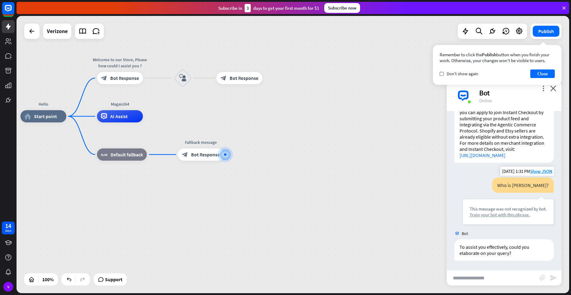
scroll to position [199, 0]
type input "**********"
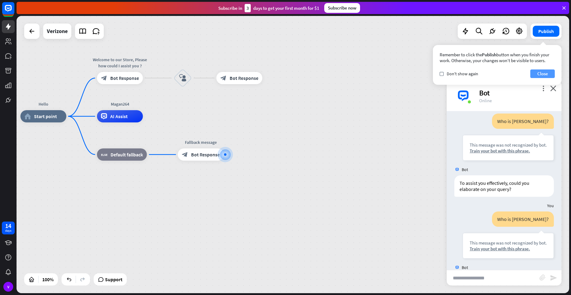
scroll to position [236, 0]
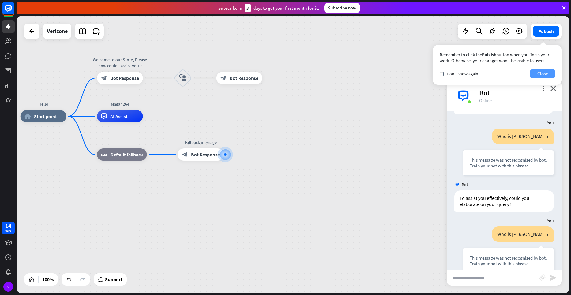
click at [536, 74] on button "Close" at bounding box center [543, 74] width 25 height 9
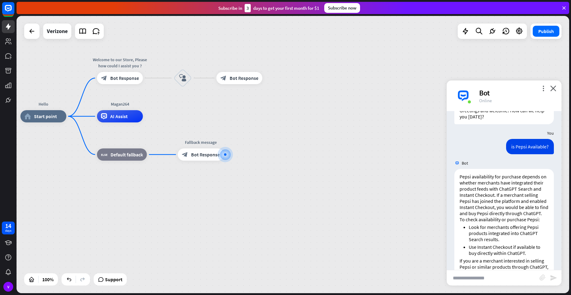
scroll to position [0, 0]
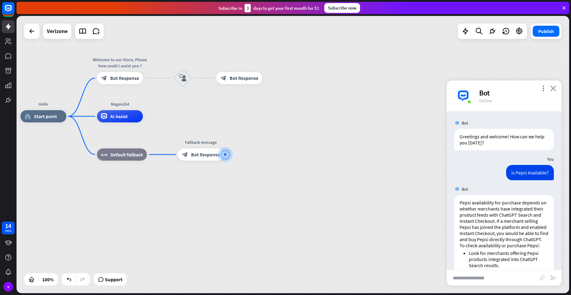
click at [556, 88] on icon "close" at bounding box center [554, 88] width 6 height 6
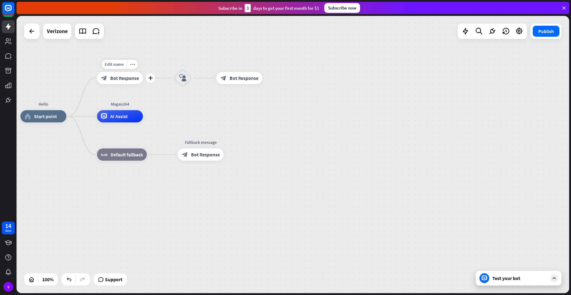
click at [125, 82] on div "block_bot_response Bot Response" at bounding box center [120, 78] width 46 height 12
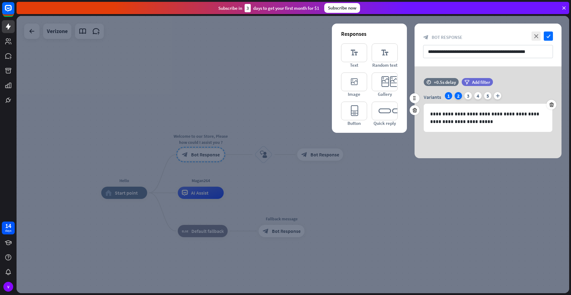
click at [462, 95] on div "2" at bounding box center [458, 95] width 7 height 7
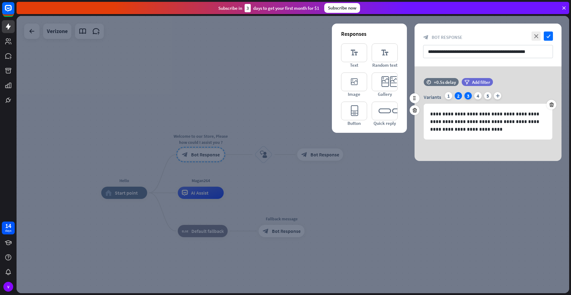
click at [470, 93] on div "3" at bounding box center [468, 95] width 7 height 7
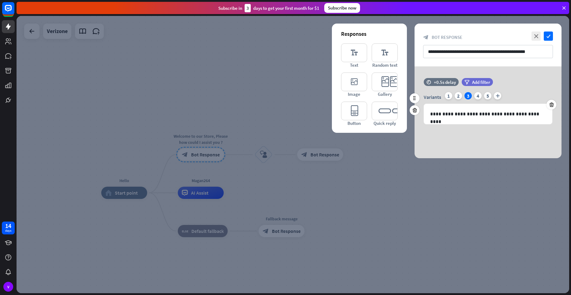
click at [475, 94] on div "Variants 1 2 3 4 5 plus" at bounding box center [488, 97] width 129 height 10
click at [485, 98] on div "5" at bounding box center [487, 95] width 7 height 7
click at [496, 97] on icon "plus" at bounding box center [497, 95] width 7 height 7
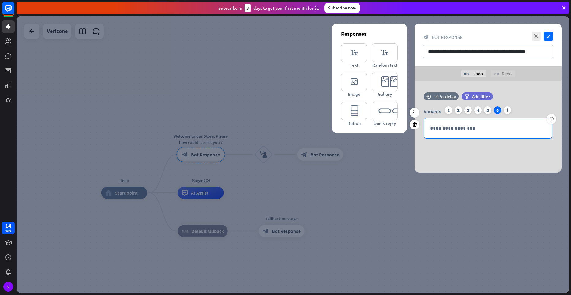
click at [491, 128] on p "**********" at bounding box center [488, 129] width 116 height 8
click at [531, 141] on icon at bounding box center [530, 139] width 6 height 6
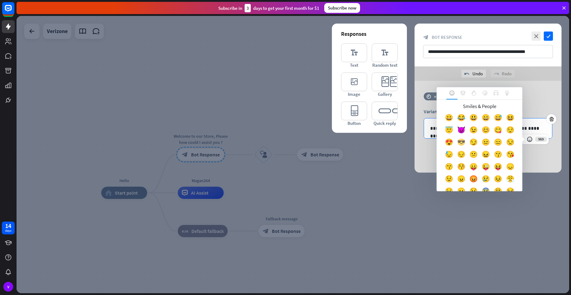
click at [468, 142] on div "😎" at bounding box center [461, 144] width 12 height 12
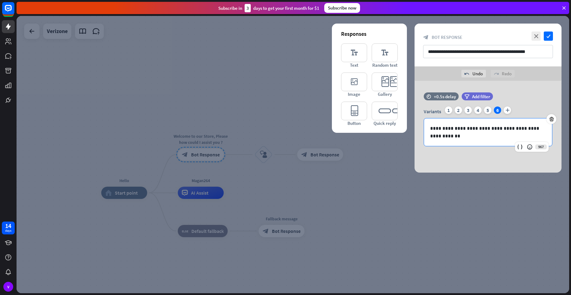
click at [465, 158] on div "**********" at bounding box center [488, 127] width 147 height 92
click at [486, 109] on div "5" at bounding box center [487, 110] width 7 height 7
click at [497, 108] on div "6" at bounding box center [497, 110] width 7 height 7
click at [460, 110] on div "2" at bounding box center [458, 110] width 7 height 7
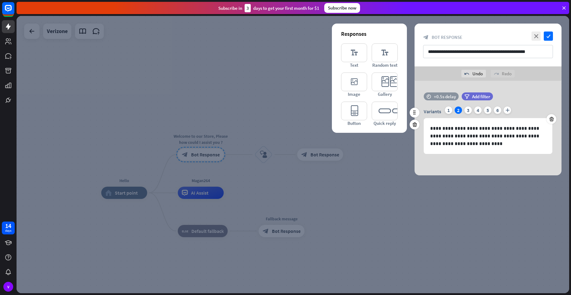
click at [442, 100] on div "time +0.5s delay" at bounding box center [441, 97] width 35 height 8
drag, startPoint x: 444, startPoint y: 97, endPoint x: 440, endPoint y: 97, distance: 3.7
click at [440, 97] on div "time +0.1s +0.5s +10s" at bounding box center [488, 97] width 129 height 8
click at [445, 104] on span "+0.4s" at bounding box center [446, 105] width 10 height 6
click at [541, 78] on div "undo Undo redo Redo" at bounding box center [488, 73] width 147 height 14
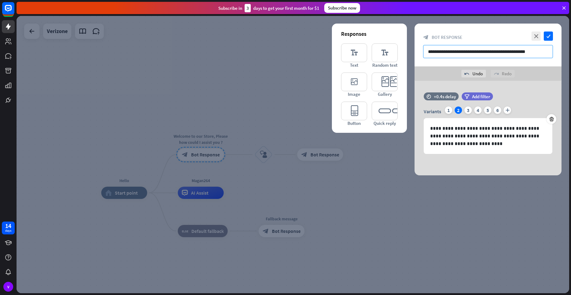
drag, startPoint x: 541, startPoint y: 50, endPoint x: 418, endPoint y: 47, distance: 122.9
click at [418, 47] on div "**********" at bounding box center [488, 45] width 147 height 43
click at [385, 78] on icon "editor_card" at bounding box center [385, 82] width 26 height 19
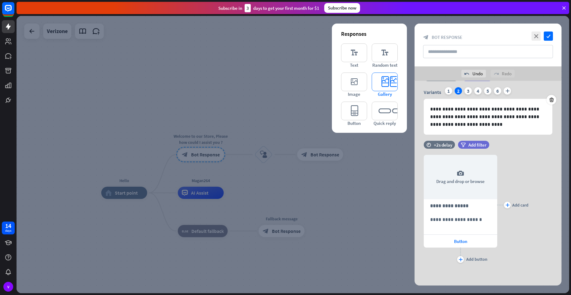
scroll to position [20, 0]
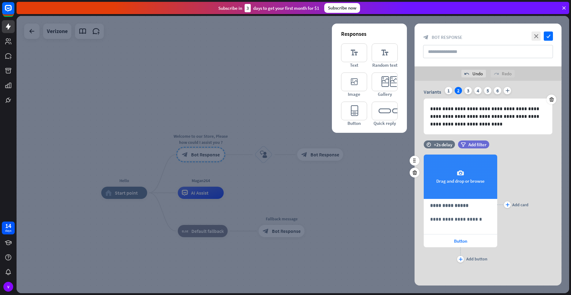
click at [465, 180] on div "camera Drag and drop or browse" at bounding box center [461, 177] width 74 height 44
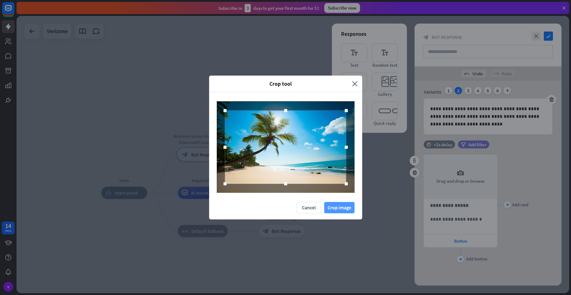
click at [332, 210] on button "Crop image" at bounding box center [339, 207] width 30 height 11
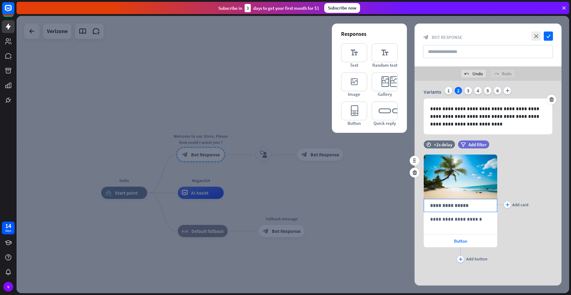
click at [477, 212] on div "**********" at bounding box center [461, 205] width 74 height 13
click at [468, 212] on div "**********" at bounding box center [461, 205] width 74 height 13
click at [463, 222] on p "**********" at bounding box center [460, 220] width 61 height 8
click at [458, 207] on p "**********" at bounding box center [460, 206] width 61 height 8
click at [372, 111] on icon "editor_quick_replies" at bounding box center [385, 111] width 26 height 19
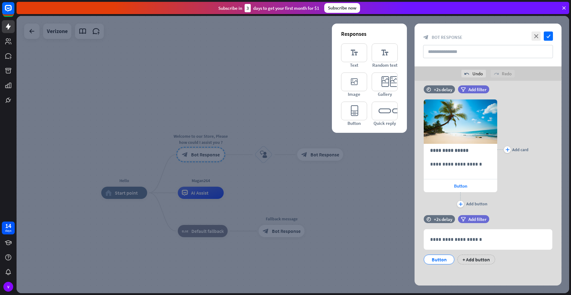
scroll to position [75, 0]
click at [443, 261] on div "Button" at bounding box center [439, 259] width 20 height 9
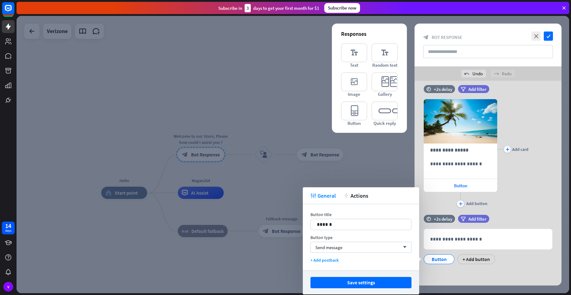
click at [443, 261] on div "Button" at bounding box center [439, 259] width 20 height 9
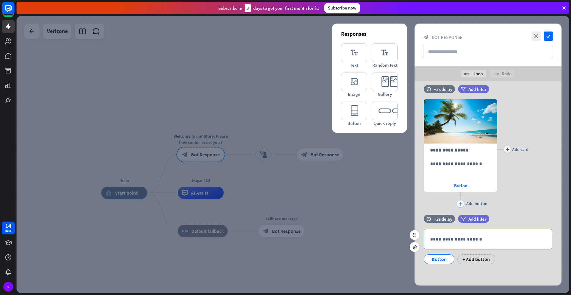
click at [438, 241] on p "**********" at bounding box center [488, 240] width 116 height 8
click at [452, 243] on div "**********" at bounding box center [488, 239] width 128 height 20
click at [548, 40] on icon "check" at bounding box center [548, 36] width 9 height 9
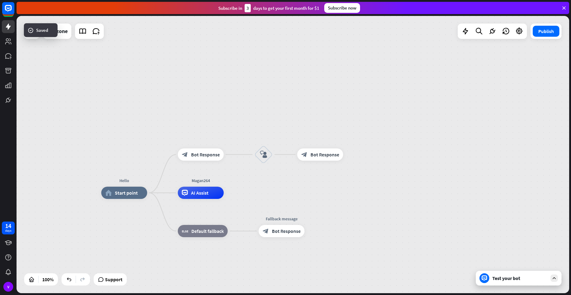
click at [556, 277] on icon at bounding box center [555, 279] width 6 height 6
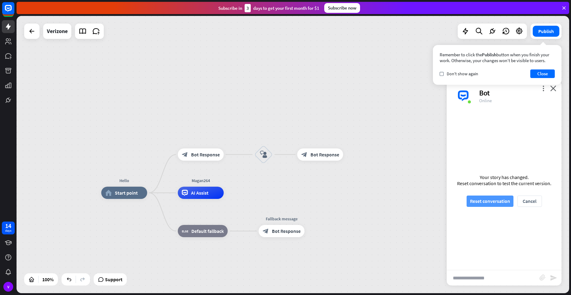
click at [498, 199] on button "Reset conversation" at bounding box center [490, 201] width 47 height 11
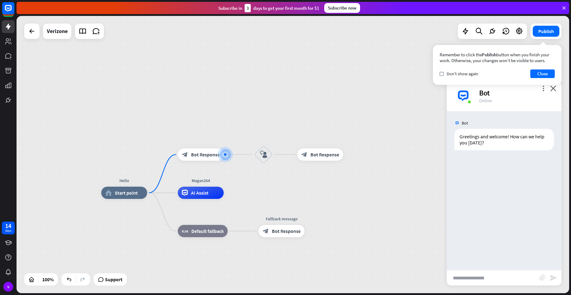
click at [474, 282] on input "text" at bounding box center [493, 278] width 93 height 15
type input "**********"
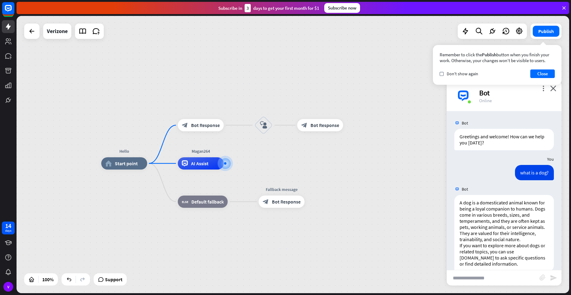
scroll to position [17, 0]
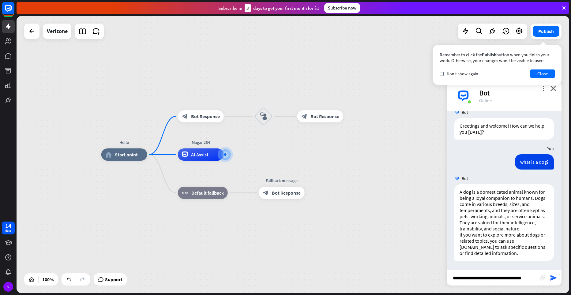
type input "**********"
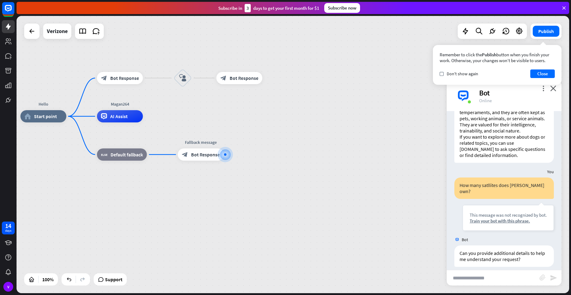
scroll to position [115, 0]
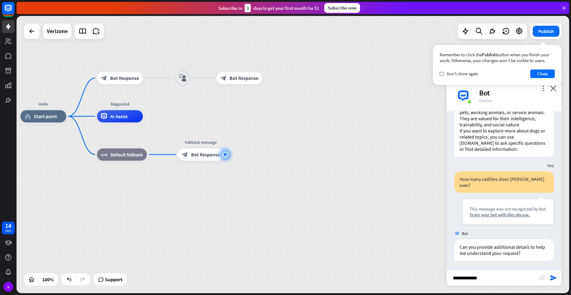
type input "**********"
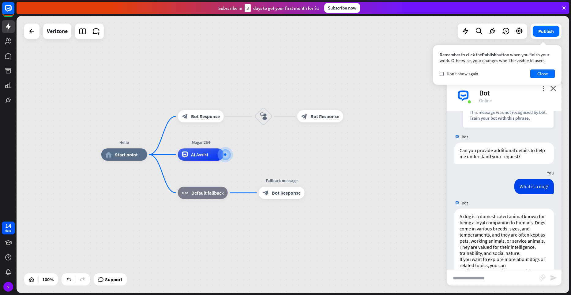
scroll to position [242, 0]
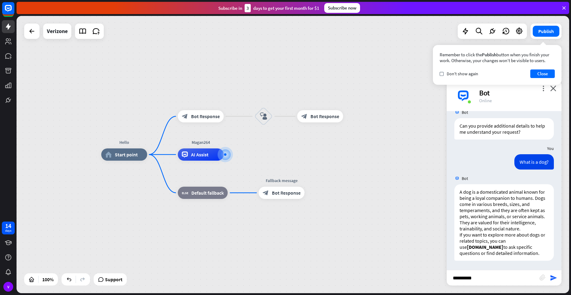
type input "**********"
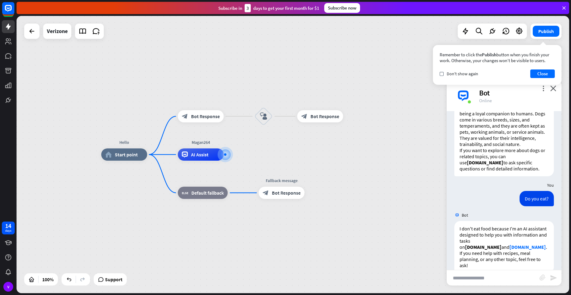
scroll to position [333, 0]
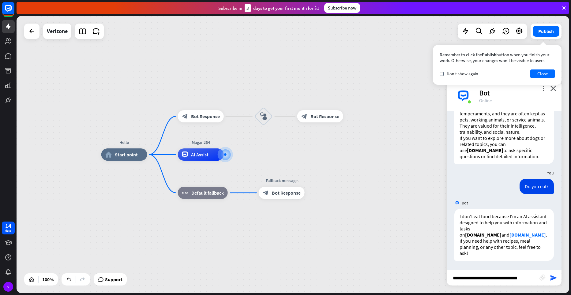
type input "**********"
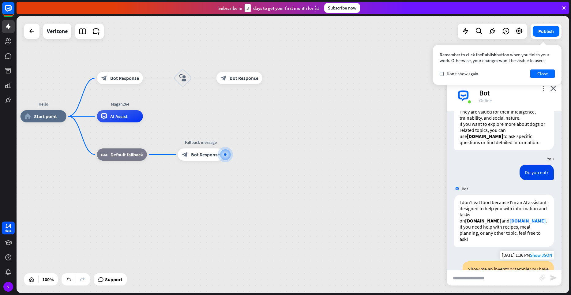
scroll to position [339, 0]
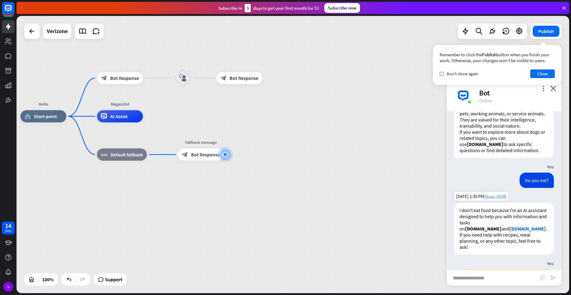
click at [489, 199] on span "Show JSON" at bounding box center [495, 197] width 22 height 6
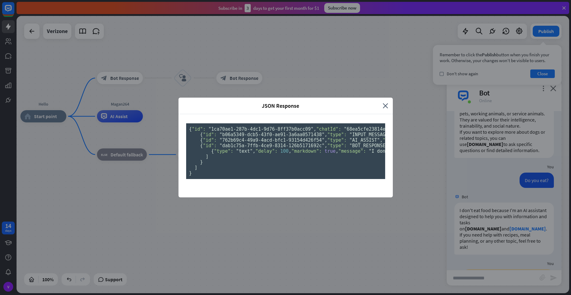
scroll to position [0, 0]
drag, startPoint x: 234, startPoint y: 261, endPoint x: 248, endPoint y: 261, distance: 13.8
click at [248, 179] on pre "{ "id": "1ca70ae1-287b-4dc1-9d76-8ff37b0acc09" , "chatId": "68ea5cfe23814e00072…" at bounding box center [285, 151] width 199 height 56
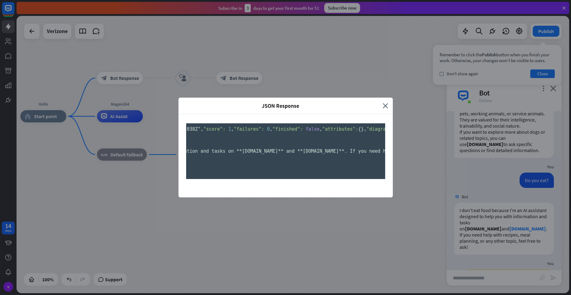
scroll to position [0, 423]
click at [386, 98] on div "JSON Response close" at bounding box center [286, 106] width 214 height 17
click at [385, 102] on icon "close" at bounding box center [386, 105] width 6 height 7
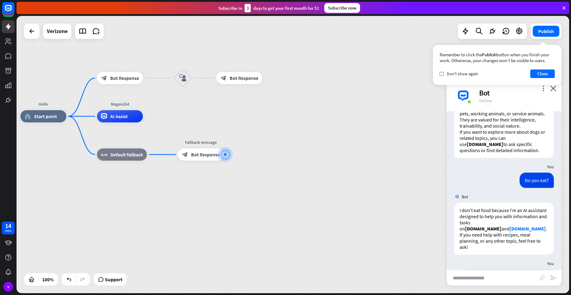
drag, startPoint x: 551, startPoint y: 76, endPoint x: 551, endPoint y: 81, distance: 5.5
click at [551, 80] on div "Remember to click the Publish button when you finish your work. Otherwise, your…" at bounding box center [497, 65] width 129 height 40
click at [541, 75] on button "Close" at bounding box center [543, 74] width 25 height 9
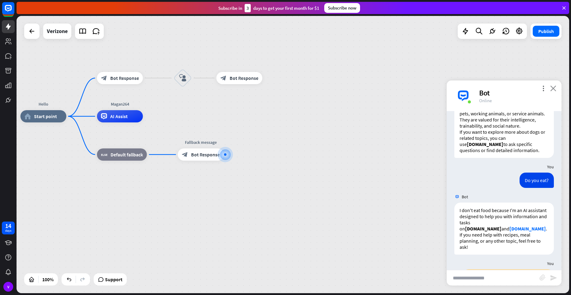
click at [554, 88] on icon "close" at bounding box center [554, 88] width 6 height 6
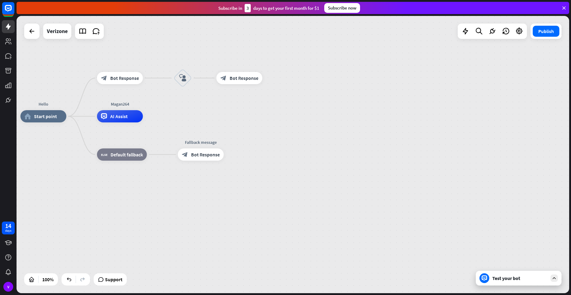
click at [518, 276] on div "Test your bot" at bounding box center [520, 278] width 55 height 6
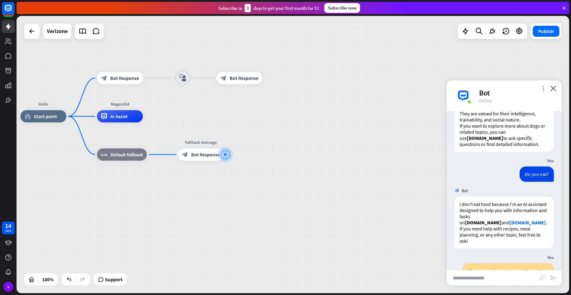
click at [545, 91] on icon "more_vert" at bounding box center [544, 88] width 6 height 6
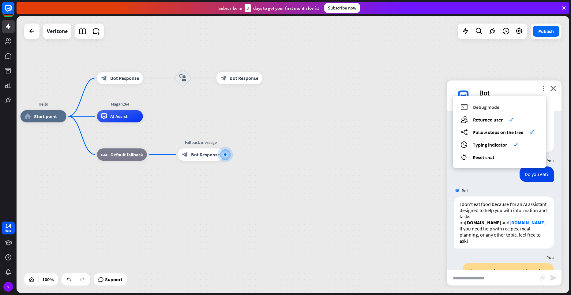
click at [487, 105] on span "Debug mode" at bounding box center [486, 107] width 26 height 6
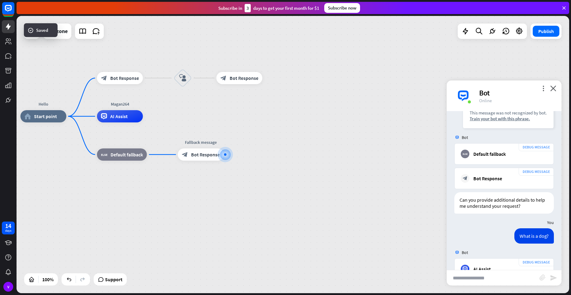
scroll to position [761, 0]
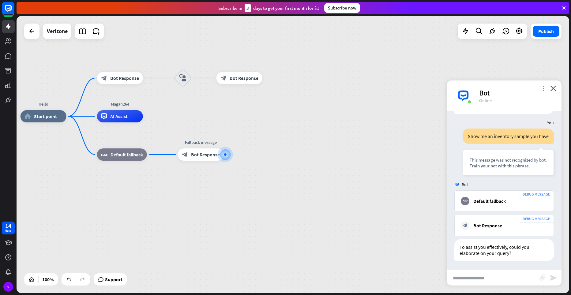
click at [543, 86] on icon "more_vert" at bounding box center [544, 88] width 6 height 6
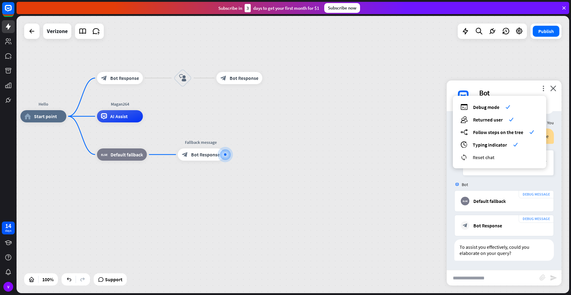
click at [490, 157] on span "Reset chat" at bounding box center [484, 157] width 22 height 6
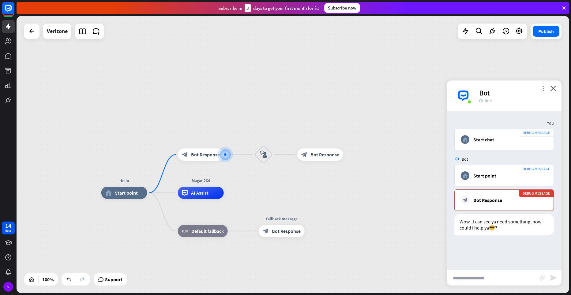
click at [544, 90] on icon "more_vert" at bounding box center [544, 88] width 6 height 6
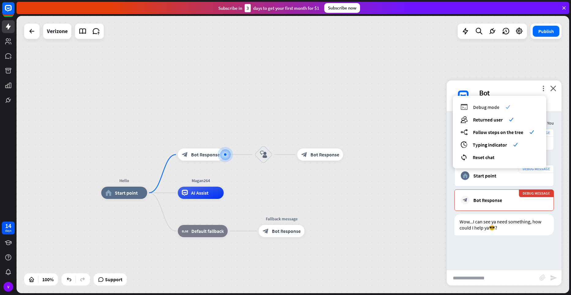
click at [501, 109] on div "debug Debug mode check" at bounding box center [500, 107] width 78 height 7
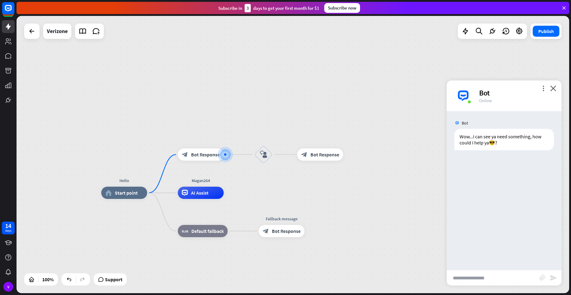
click at [512, 282] on input "text" at bounding box center [493, 278] width 93 height 15
type input "*********"
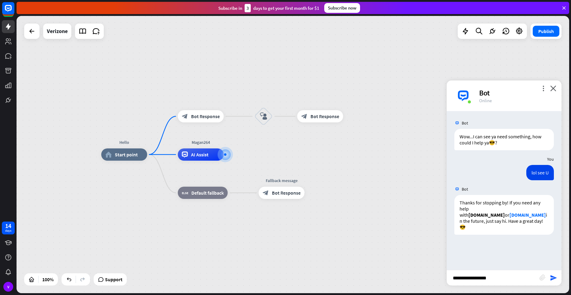
type input "**********"
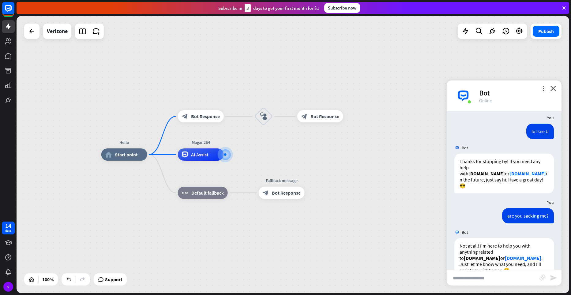
scroll to position [52, 0]
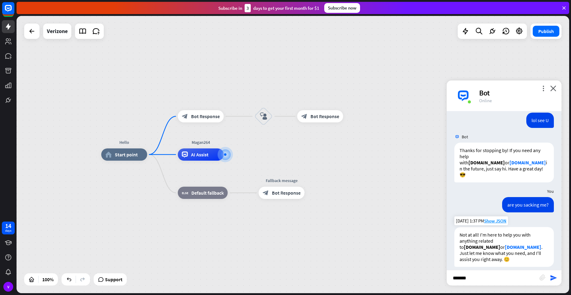
type input "********"
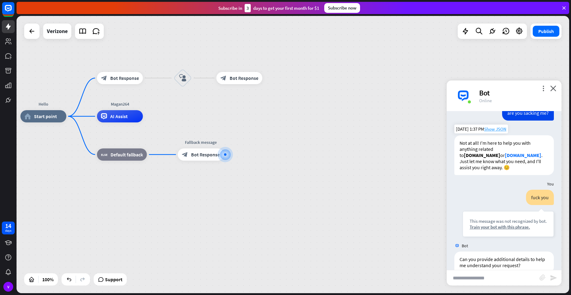
scroll to position [150, 0]
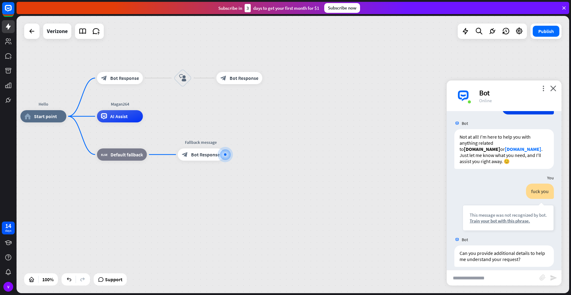
click at [540, 98] on div "Online" at bounding box center [516, 101] width 75 height 6
click at [551, 93] on div "Bot" at bounding box center [516, 92] width 75 height 9
click at [552, 90] on icon "close" at bounding box center [554, 88] width 6 height 6
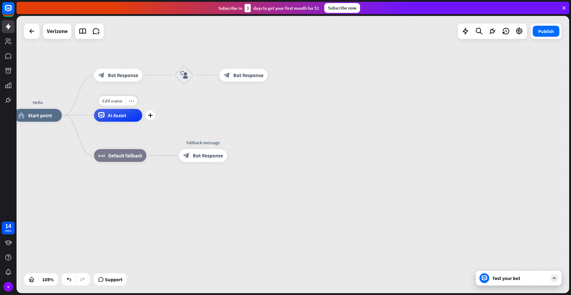
click at [117, 120] on div "AI Assist" at bounding box center [118, 115] width 48 height 13
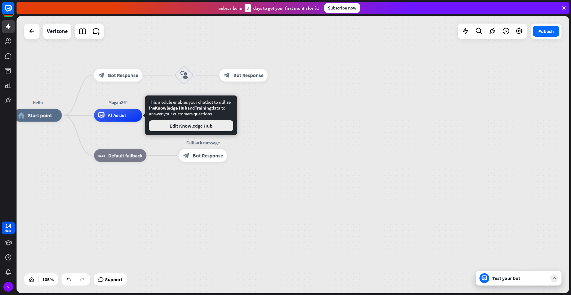
click at [165, 128] on button "Edit Knowledge Hub" at bounding box center [191, 125] width 85 height 11
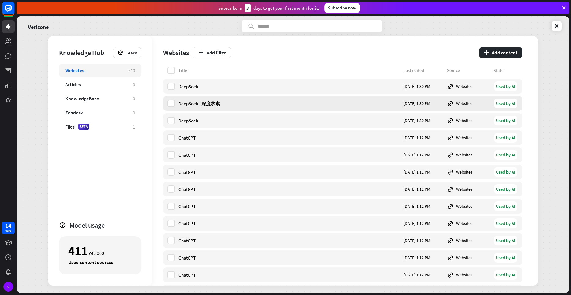
click at [506, 107] on div "Used by AI" at bounding box center [506, 104] width 23 height 10
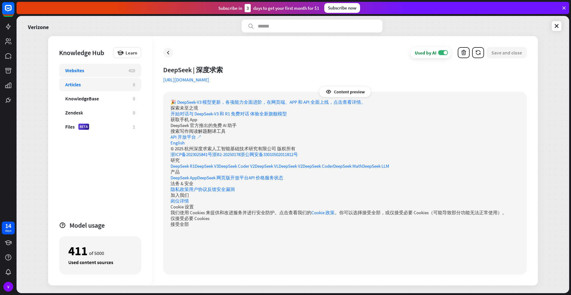
click at [113, 91] on div "Articles 0" at bounding box center [100, 84] width 82 height 13
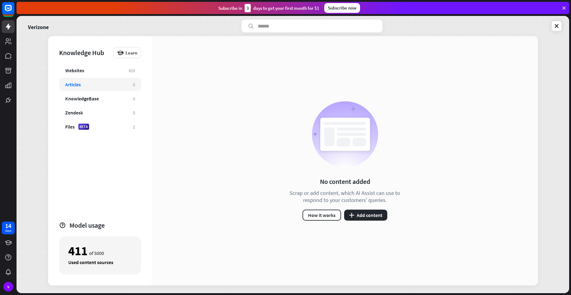
click at [104, 78] on div "Articles 0" at bounding box center [100, 84] width 82 height 13
click at [106, 75] on div "Websites 410 Articles 0 KnowledgeBase 0 Zendesk 0 Files BETA 1" at bounding box center [100, 140] width 82 height 152
drag, startPoint x: 106, startPoint y: 75, endPoint x: 100, endPoint y: 75, distance: 5.5
click at [106, 75] on div "Websites 410" at bounding box center [100, 70] width 82 height 13
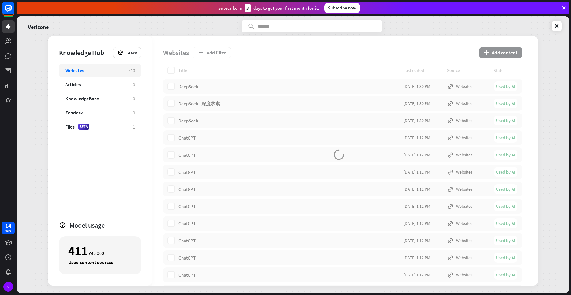
click at [100, 75] on div "Websites 410" at bounding box center [100, 70] width 82 height 13
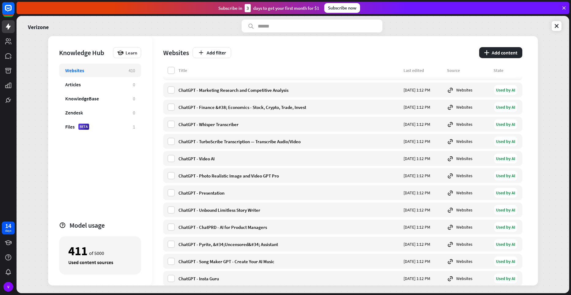
scroll to position [2022, 0]
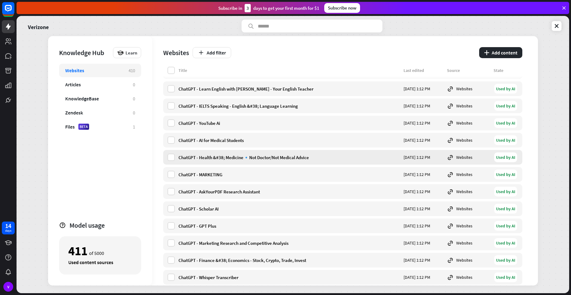
click at [502, 158] on div "Used by AI" at bounding box center [506, 158] width 23 height 10
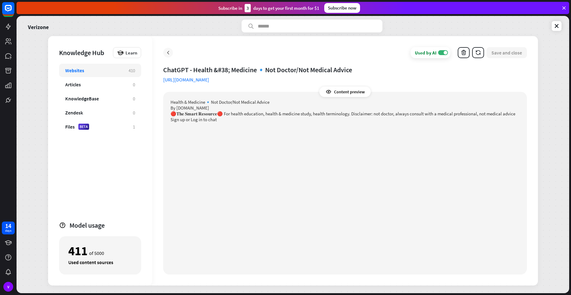
click at [170, 55] on icon at bounding box center [168, 53] width 6 height 6
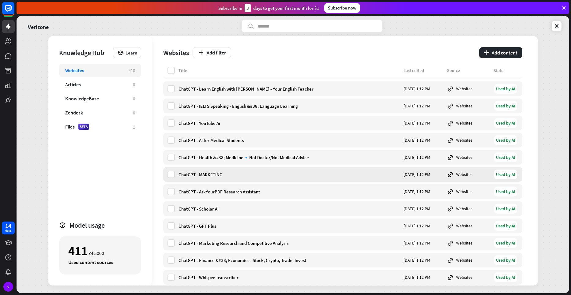
click at [506, 177] on div "Used by AI" at bounding box center [506, 175] width 23 height 10
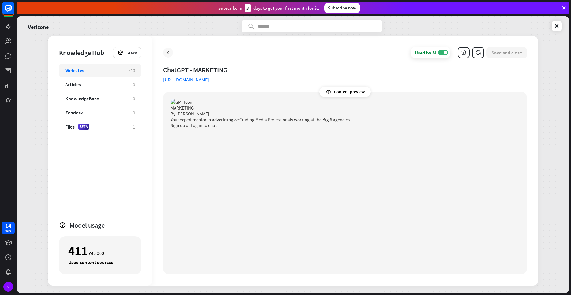
click at [168, 52] on icon at bounding box center [168, 53] width 6 height 6
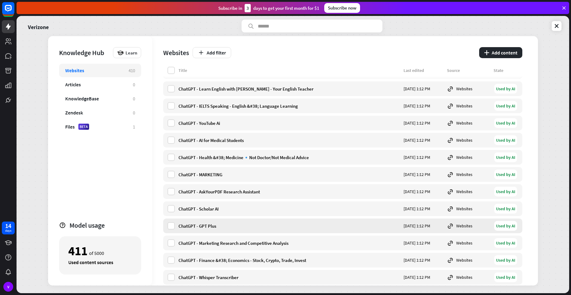
click at [507, 229] on div "Used by AI" at bounding box center [506, 226] width 23 height 10
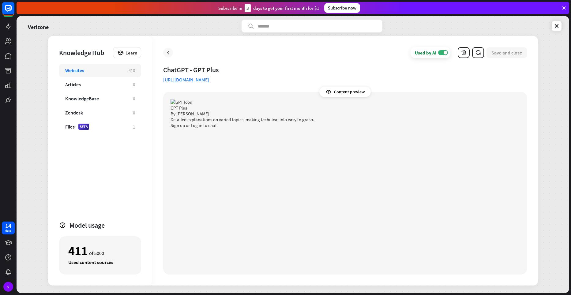
click at [170, 57] on div at bounding box center [168, 53] width 10 height 10
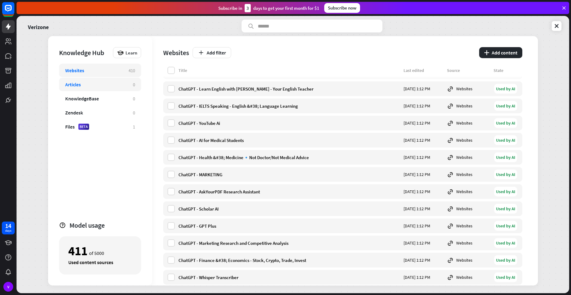
click at [110, 90] on div "Articles 0" at bounding box center [100, 84] width 82 height 13
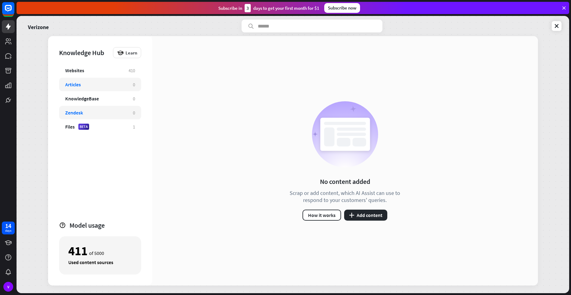
click at [124, 112] on div "Zendesk" at bounding box center [96, 113] width 62 height 6
click at [127, 126] on div "Files BETA 1" at bounding box center [100, 126] width 82 height 13
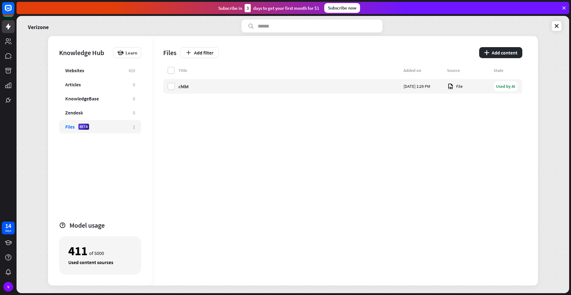
click at [105, 228] on div "Model usage" at bounding box center [106, 225] width 72 height 9
click at [104, 267] on div "411 of 5000 Used content sources" at bounding box center [100, 256] width 82 height 38
click at [193, 71] on div "Title" at bounding box center [290, 71] width 222 height 6
click at [559, 24] on icon at bounding box center [557, 26] width 6 height 6
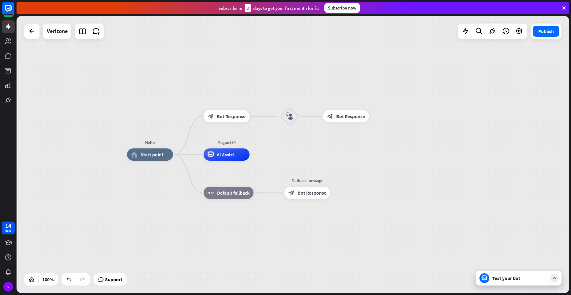
click at [555, 282] on div at bounding box center [554, 278] width 7 height 7
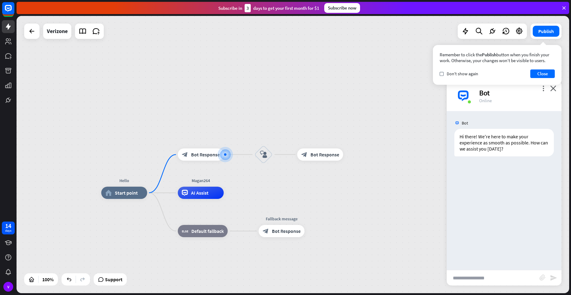
click at [508, 265] on div "Bot Hi there! We're here to make your experience as smooth as possible. How can…" at bounding box center [504, 190] width 115 height 159
click at [507, 276] on input "text" at bounding box center [493, 278] width 93 height 15
type input "**********"
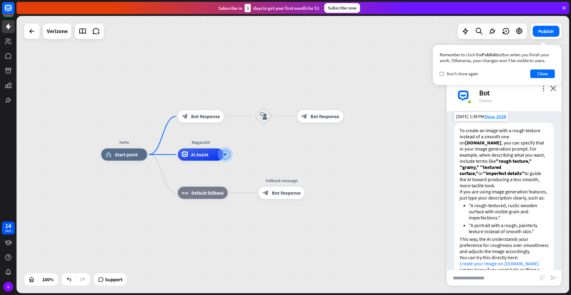
scroll to position [113, 0]
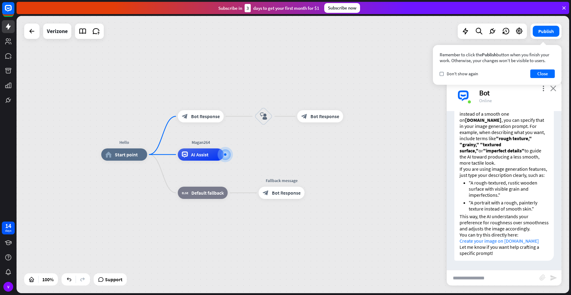
click at [554, 88] on icon "close" at bounding box center [554, 88] width 6 height 6
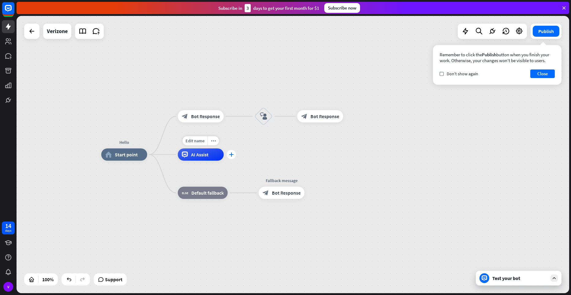
click at [231, 155] on icon "plus" at bounding box center [231, 155] width 5 height 4
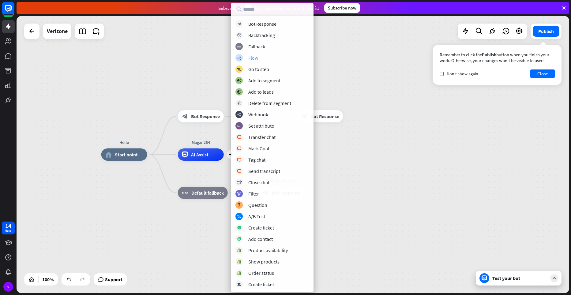
click at [243, 55] on div "builder_tree Flow" at bounding box center [273, 57] width 74 height 7
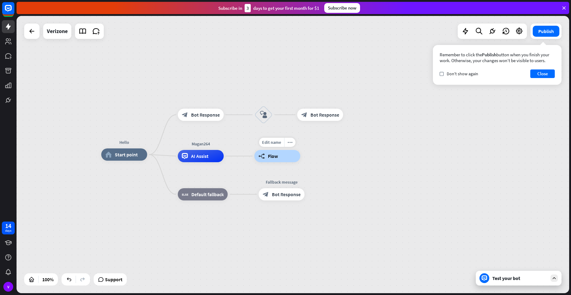
click at [273, 154] on span "Flow" at bounding box center [273, 156] width 10 height 6
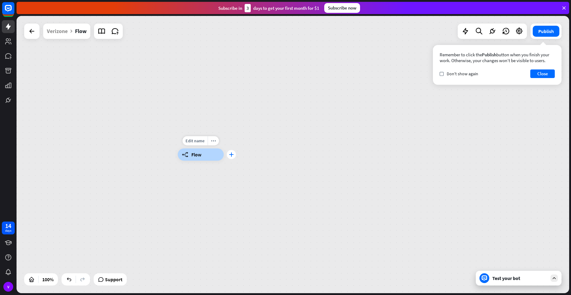
drag, startPoint x: 209, startPoint y: 160, endPoint x: 231, endPoint y: 159, distance: 22.4
click at [224, 159] on div "Edit name more_horiz plus builder_tree Flow" at bounding box center [201, 155] width 46 height 12
click at [28, 32] on div at bounding box center [32, 31] width 12 height 12
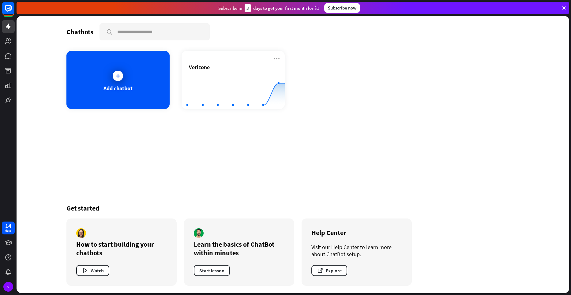
drag, startPoint x: 89, startPoint y: 271, endPoint x: 87, endPoint y: 252, distance: 18.8
click at [90, 258] on div "How to start building your chatbots Watch" at bounding box center [121, 252] width 110 height 67
click at [88, 272] on icon "button" at bounding box center [85, 271] width 6 height 6
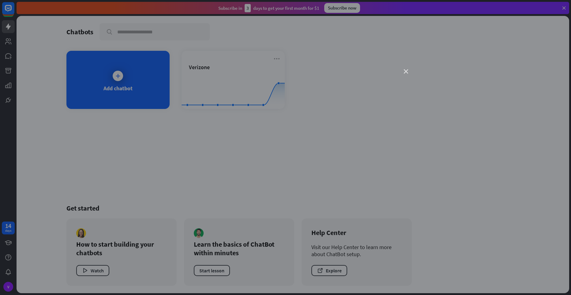
click at [404, 71] on icon "close" at bounding box center [406, 72] width 4 height 4
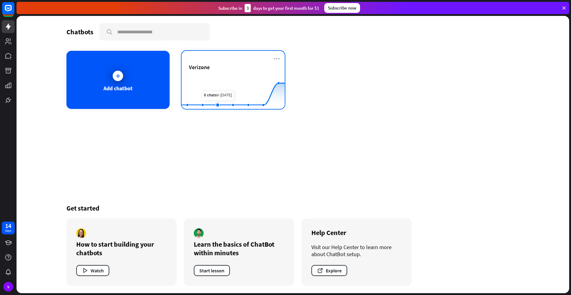
click at [223, 90] on rect at bounding box center [233, 94] width 103 height 38
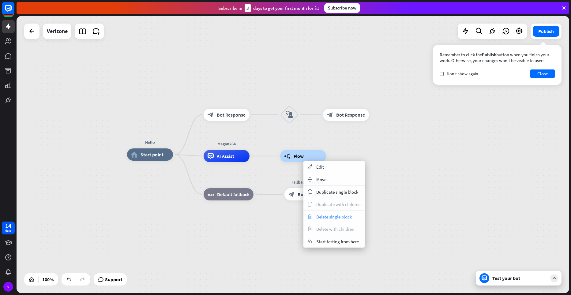
click at [329, 217] on span "Delete single block" at bounding box center [334, 217] width 36 height 6
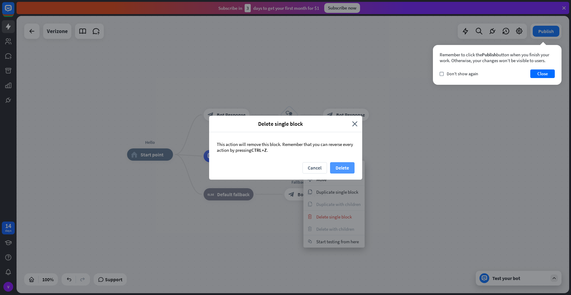
click at [341, 167] on button "Delete" at bounding box center [342, 167] width 25 height 11
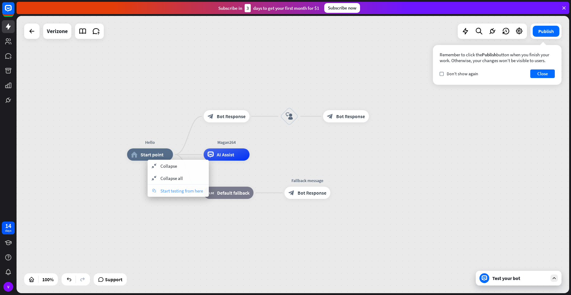
click at [175, 187] on div "chat Start testing from here" at bounding box center [178, 191] width 61 height 12
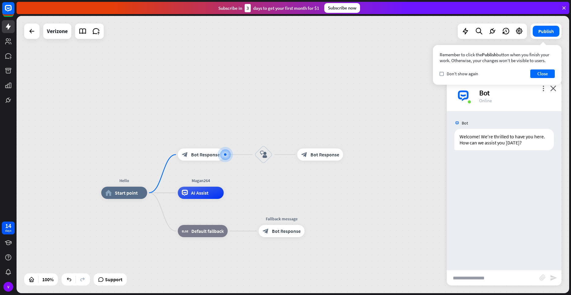
click at [552, 92] on div "Bot" at bounding box center [516, 92] width 75 height 9
click at [552, 91] on icon "close" at bounding box center [554, 88] width 6 height 6
